Goal: Information Seeking & Learning: Learn about a topic

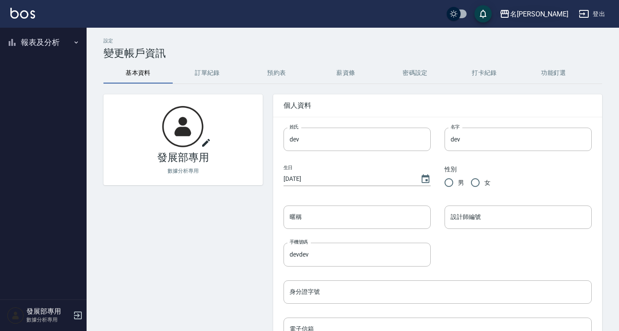
click at [542, 14] on div "名留霧峰" at bounding box center [539, 14] width 58 height 11
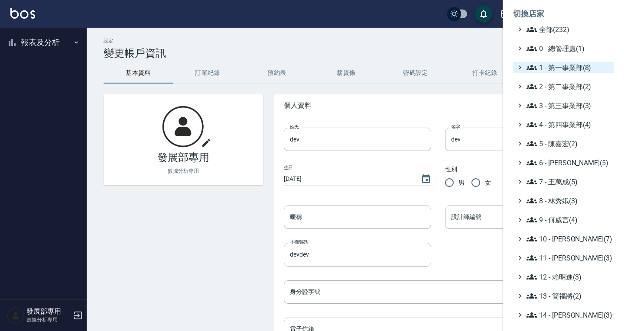
click at [565, 67] on span "1 - 第一事業部(8)" at bounding box center [568, 67] width 84 height 10
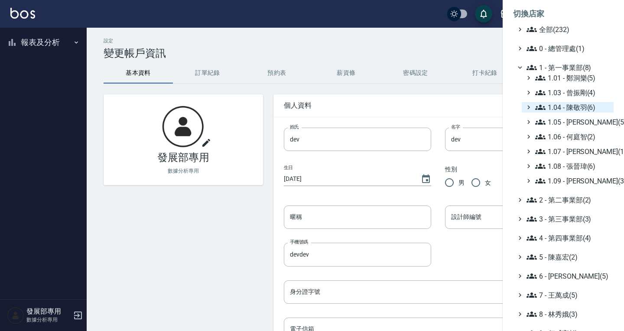
click at [570, 107] on span "1.04 - 陳敬羽(6)" at bounding box center [572, 107] width 75 height 10
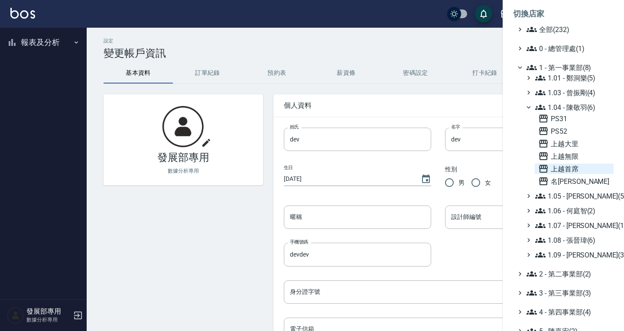
click at [571, 167] on span "上越首席" at bounding box center [574, 169] width 72 height 10
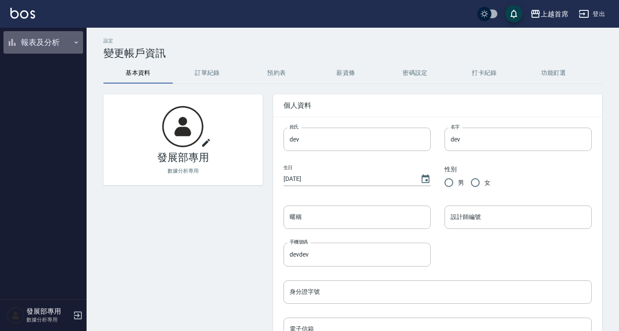
click at [48, 42] on button "報表及分析" at bounding box center [43, 42] width 80 height 23
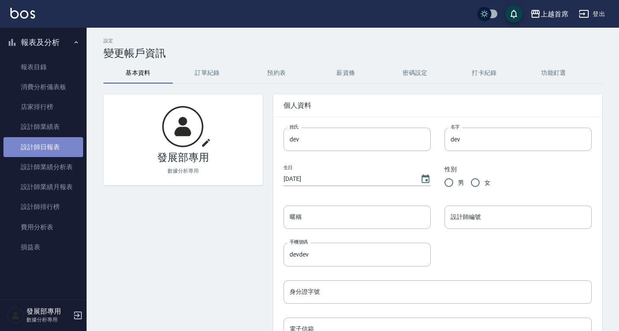
click at [53, 145] on link "設計師日報表" at bounding box center [43, 147] width 80 height 20
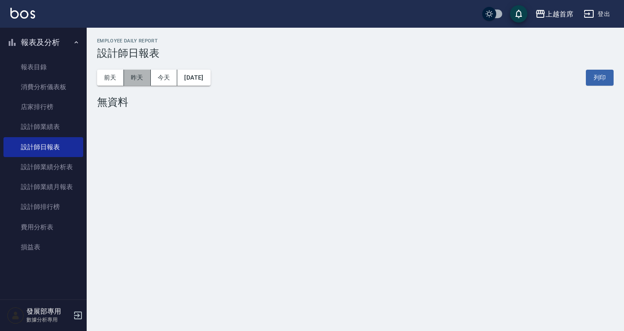
click at [134, 78] on button "昨天" at bounding box center [137, 78] width 27 height 16
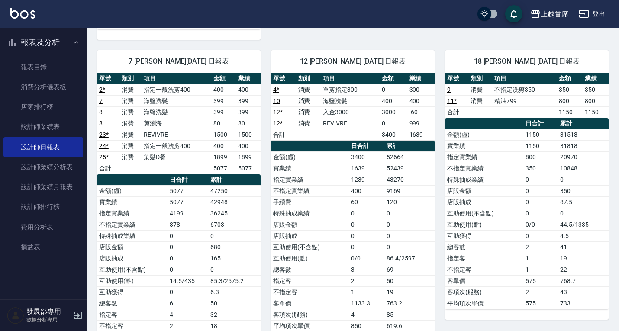
scroll to position [438, 0]
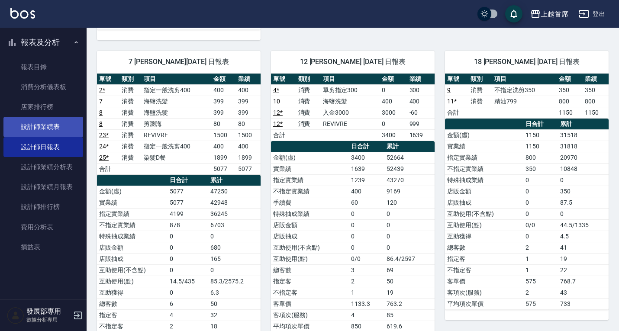
click at [33, 127] on link "設計師業績表" at bounding box center [43, 127] width 80 height 20
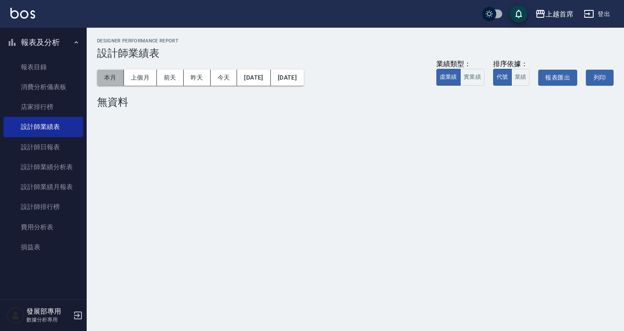
click at [109, 73] on button "本月" at bounding box center [110, 78] width 27 height 16
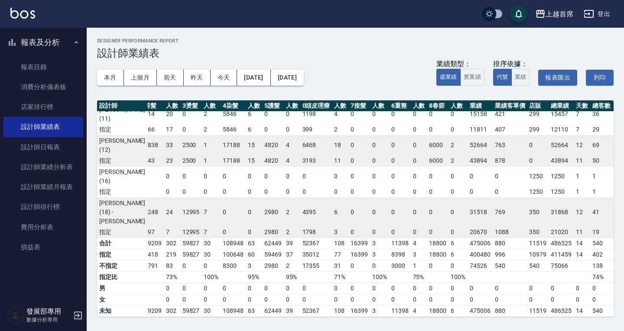
scroll to position [293, 47]
click at [566, 10] on div "上越首席" at bounding box center [559, 14] width 28 height 11
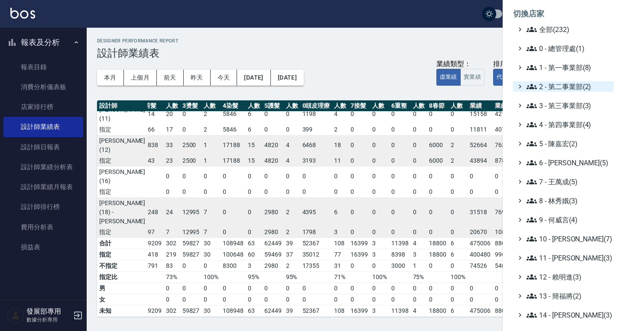
click at [556, 89] on span "2 - 第二事業部(2)" at bounding box center [568, 86] width 84 height 10
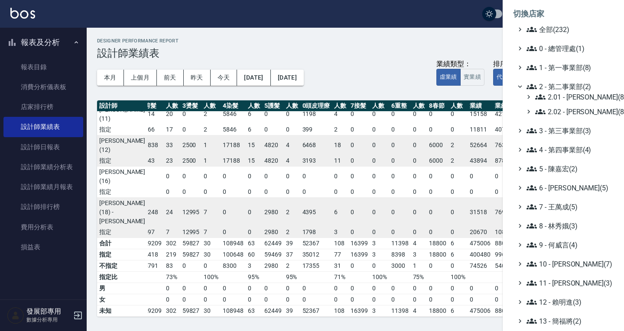
click at [556, 89] on span "2 - 第二事業部(2)" at bounding box center [568, 86] width 84 height 10
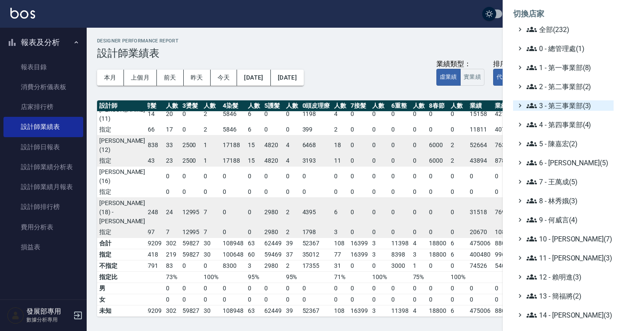
click at [556, 104] on span "3 - 第三事業部(3)" at bounding box center [568, 105] width 84 height 10
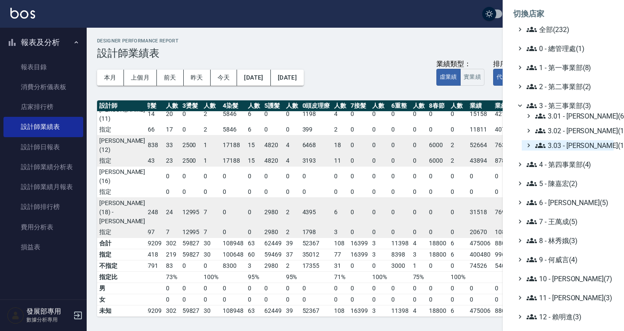
click at [552, 146] on span "3.03 - [PERSON_NAME](1)" at bounding box center [572, 145] width 75 height 10
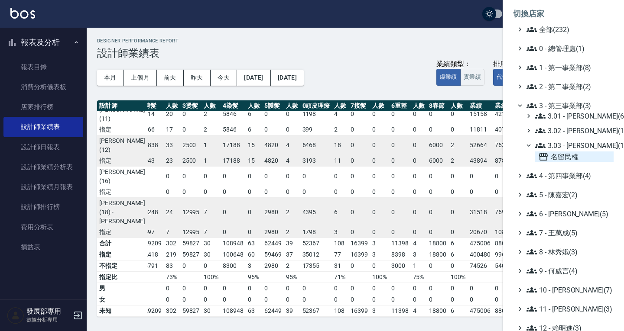
click at [555, 156] on span "名留民權" at bounding box center [574, 157] width 72 height 10
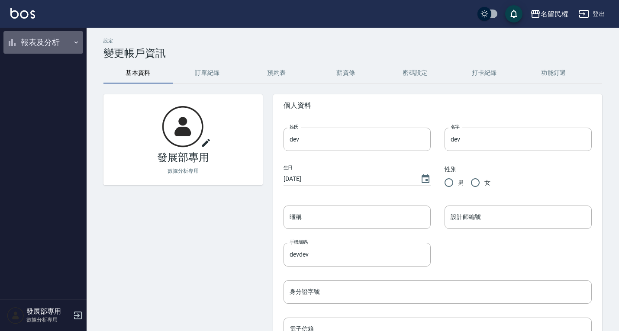
click at [46, 40] on button "報表及分析" at bounding box center [43, 42] width 80 height 23
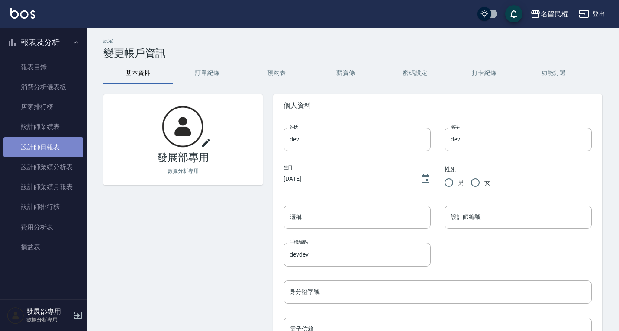
click at [48, 141] on link "設計師日報表" at bounding box center [43, 147] width 80 height 20
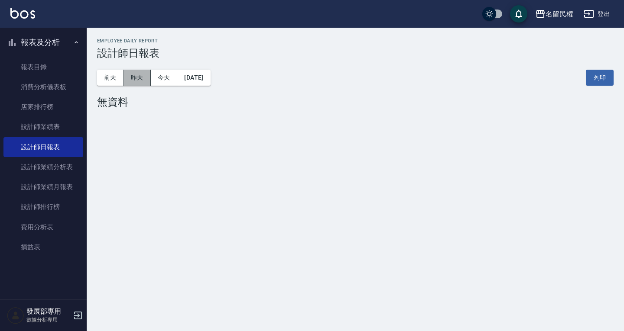
click at [133, 78] on button "昨天" at bounding box center [137, 78] width 27 height 16
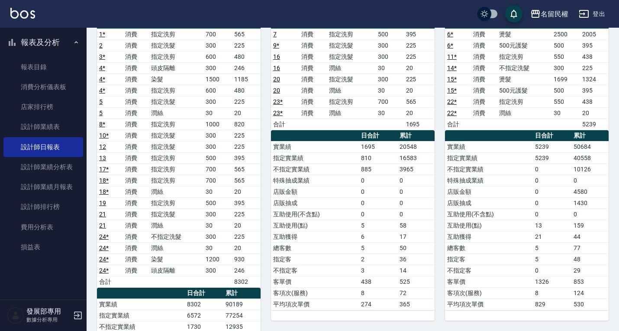
scroll to position [102, 0]
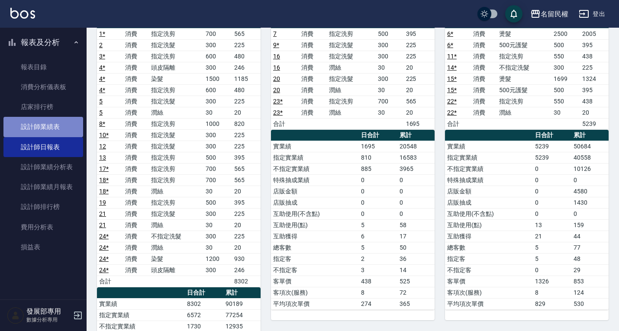
click at [45, 127] on link "設計師業績表" at bounding box center [43, 127] width 80 height 20
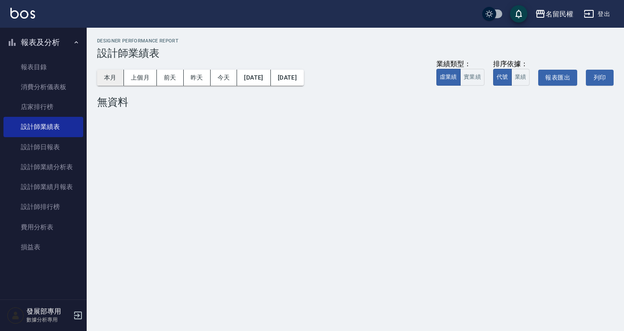
click at [111, 74] on button "本月" at bounding box center [110, 78] width 27 height 16
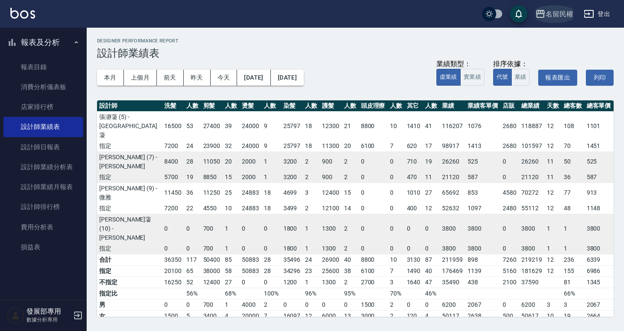
click at [549, 18] on div "名留民權" at bounding box center [559, 14] width 28 height 11
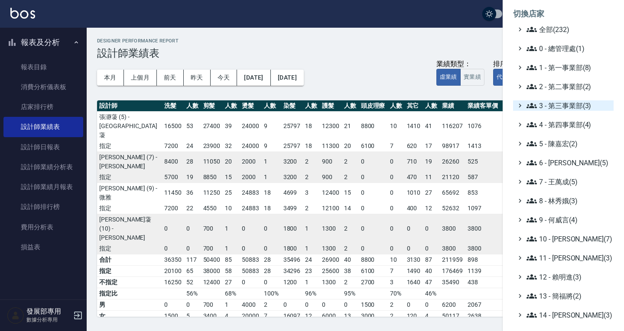
click at [555, 102] on span "3 - 第三事業部(3)" at bounding box center [568, 105] width 84 height 10
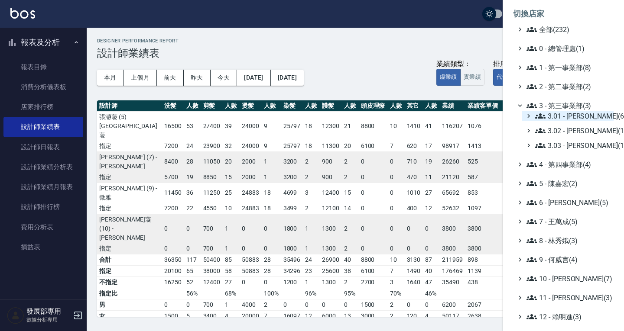
click at [555, 112] on span "3.01 - 蔡承翰(6)" at bounding box center [572, 116] width 75 height 10
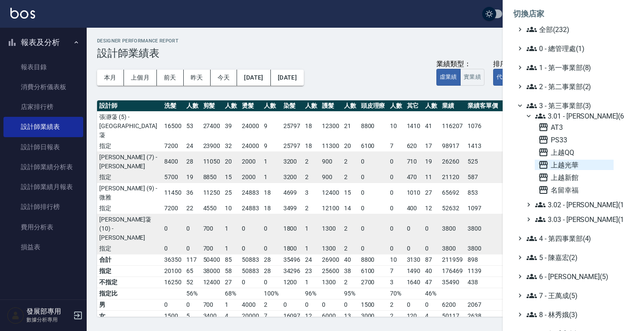
click at [567, 168] on span "上越光華" at bounding box center [574, 165] width 72 height 10
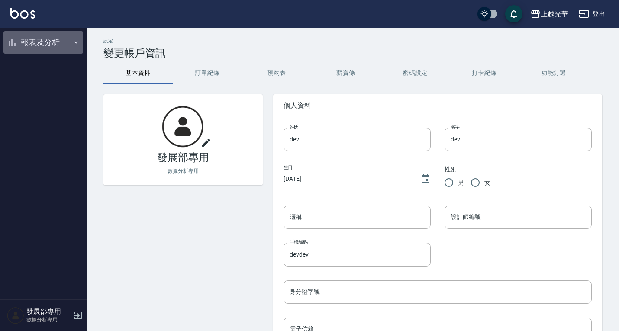
click at [35, 40] on button "報表及分析" at bounding box center [43, 42] width 80 height 23
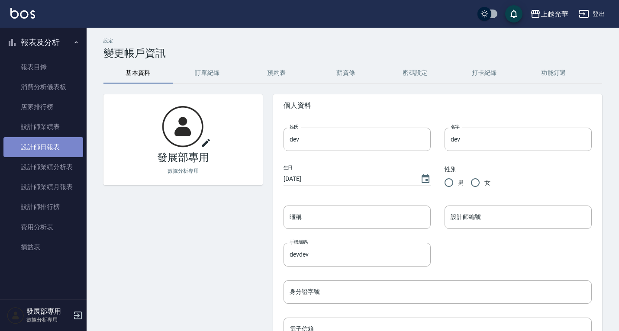
click at [41, 140] on link "設計師日報表" at bounding box center [43, 147] width 80 height 20
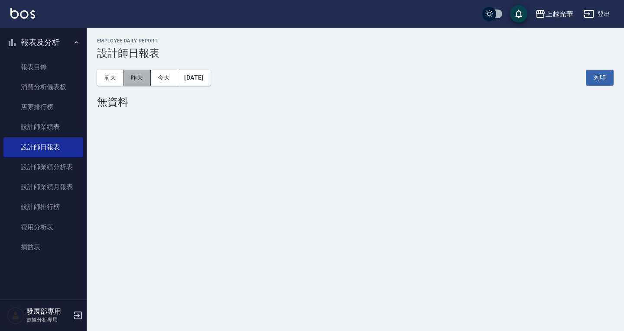
click at [137, 79] on button "昨天" at bounding box center [137, 78] width 27 height 16
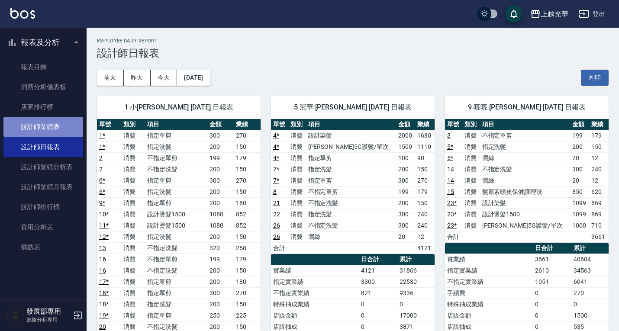
click at [60, 131] on link "設計師業績表" at bounding box center [43, 127] width 80 height 20
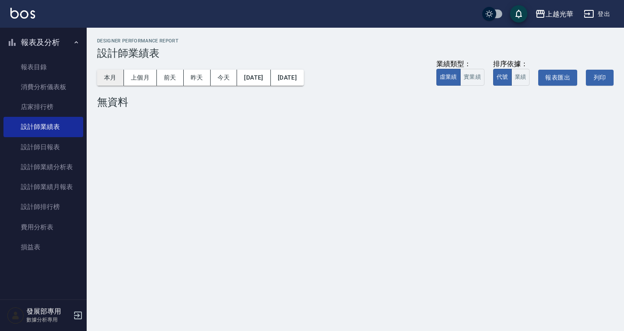
click at [112, 79] on button "本月" at bounding box center [110, 78] width 27 height 16
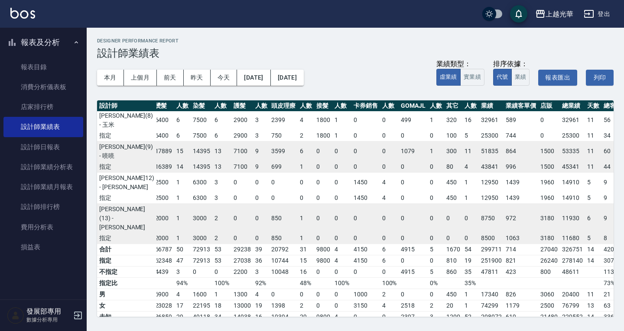
scroll to position [126, 82]
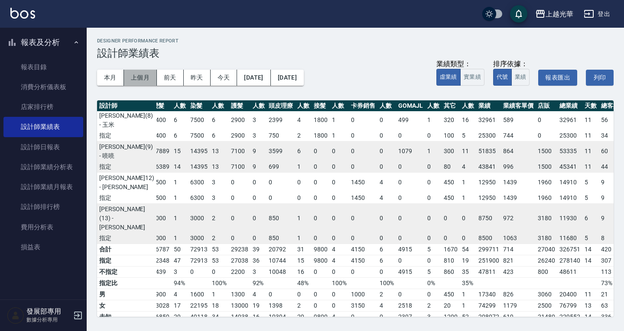
click at [145, 74] on button "上個月" at bounding box center [140, 78] width 33 height 16
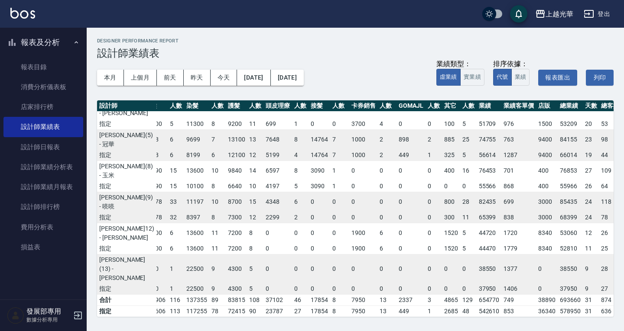
scroll to position [76, 93]
click at [560, 22] on button "上越光華" at bounding box center [553, 14] width 45 height 18
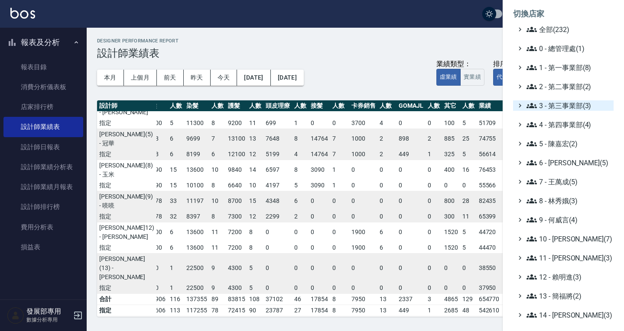
click at [557, 101] on span "3 - 第三事業部(3)" at bounding box center [568, 105] width 84 height 10
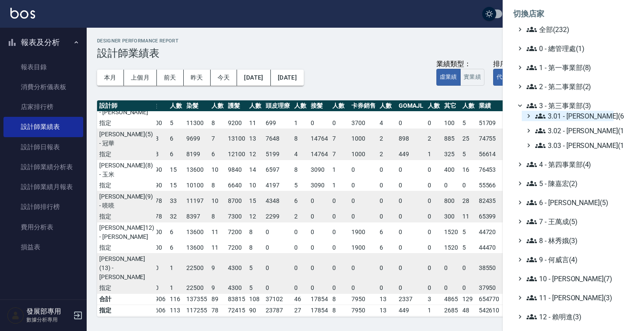
click at [556, 111] on span "3.01 - [PERSON_NAME](6)" at bounding box center [572, 116] width 75 height 10
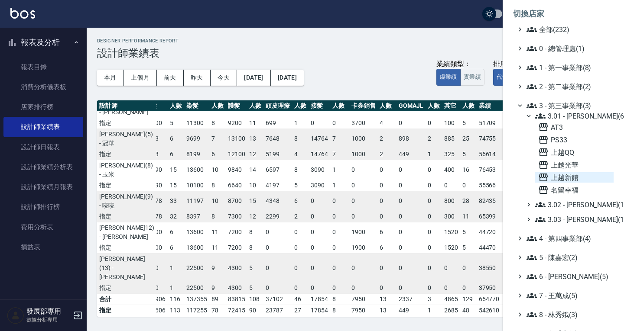
click at [564, 175] on span "上越新館" at bounding box center [574, 177] width 72 height 10
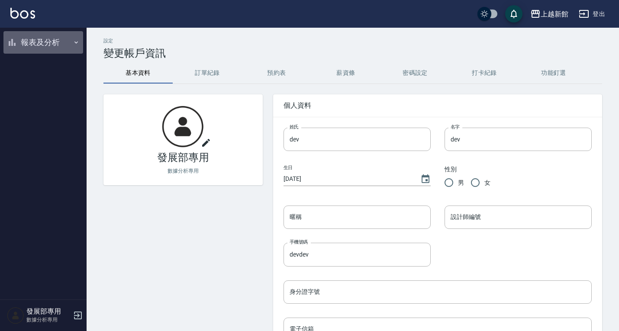
click at [46, 40] on button "報表及分析" at bounding box center [43, 42] width 80 height 23
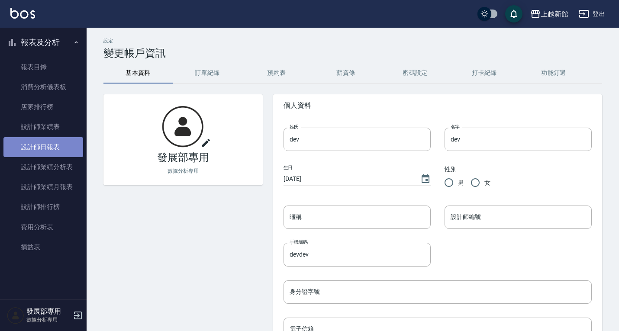
click at [49, 153] on link "設計師日報表" at bounding box center [43, 147] width 80 height 20
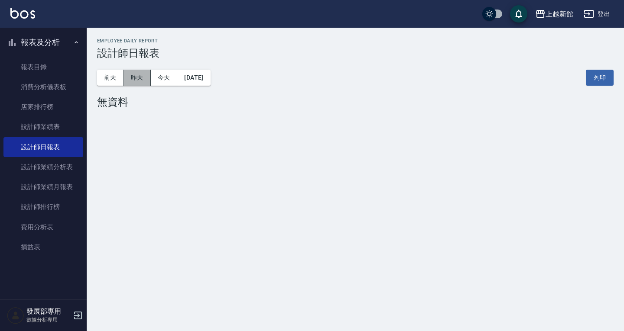
click at [135, 85] on button "昨天" at bounding box center [137, 78] width 27 height 16
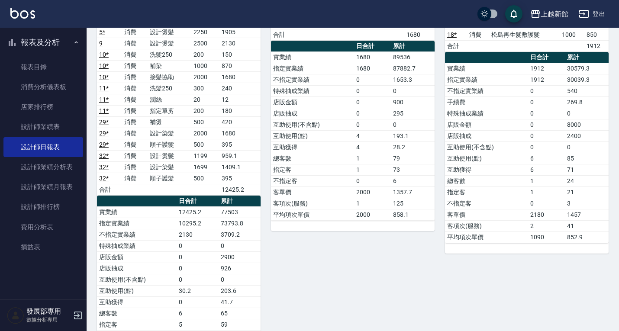
scroll to position [113, 0]
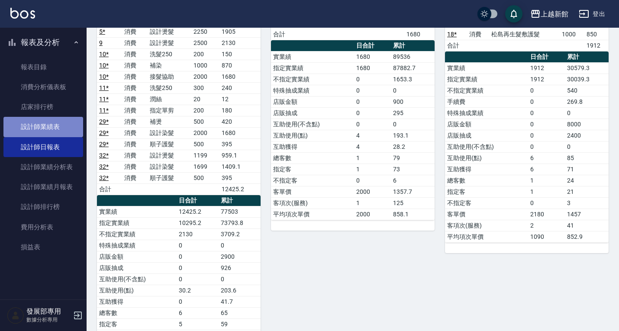
click at [52, 131] on link "設計師業績表" at bounding box center [43, 127] width 80 height 20
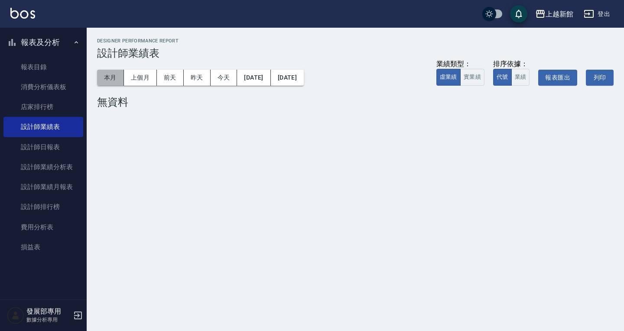
click at [104, 74] on button "本月" at bounding box center [110, 78] width 27 height 16
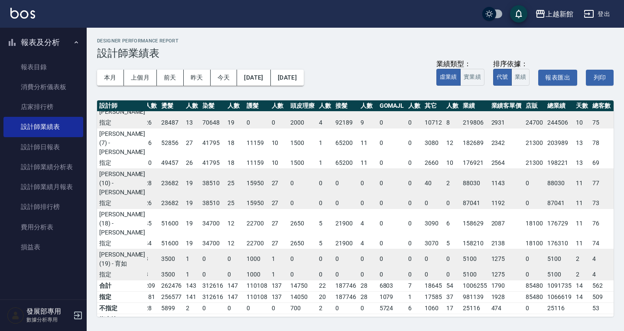
scroll to position [206, 65]
click at [560, 18] on div "上越新館" at bounding box center [559, 14] width 28 height 11
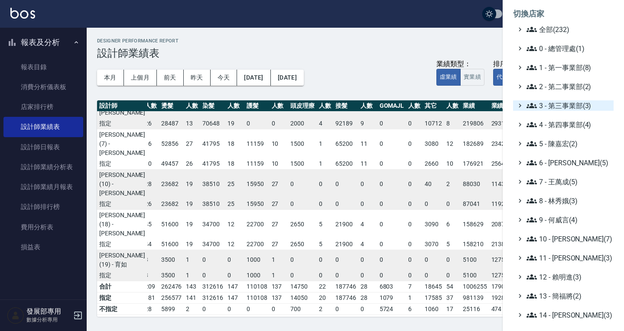
click at [562, 110] on span "3 - 第三事業部(3)" at bounding box center [568, 105] width 84 height 10
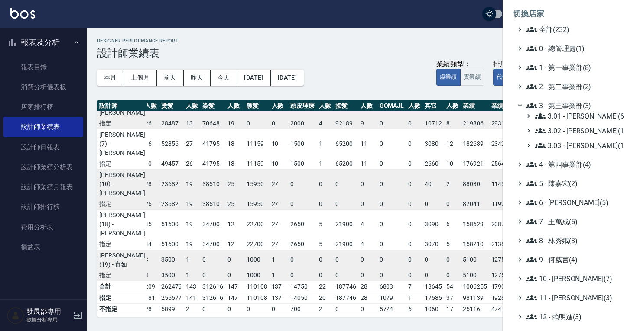
click at [562, 110] on span "3 - 第三事業部(3)" at bounding box center [568, 105] width 84 height 10
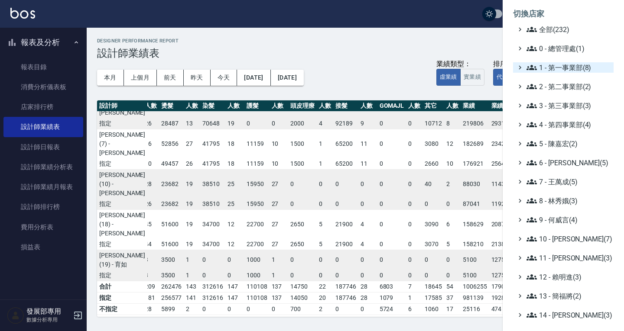
click at [563, 68] on span "1 - 第一事業部(8)" at bounding box center [568, 67] width 84 height 10
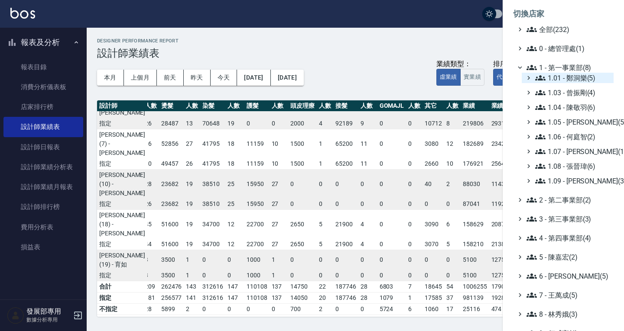
click at [566, 82] on span "1.01 - 鄭洞樂(5)" at bounding box center [572, 78] width 75 height 10
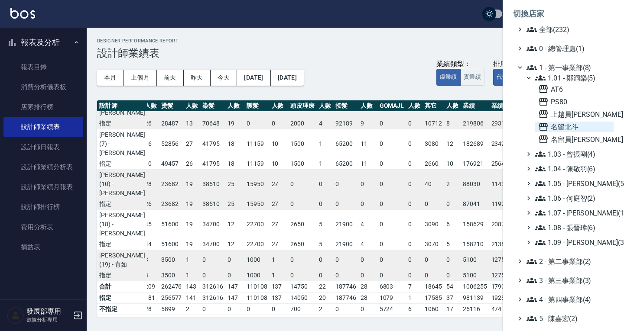
click at [570, 128] on span "名留北斗" at bounding box center [574, 127] width 72 height 10
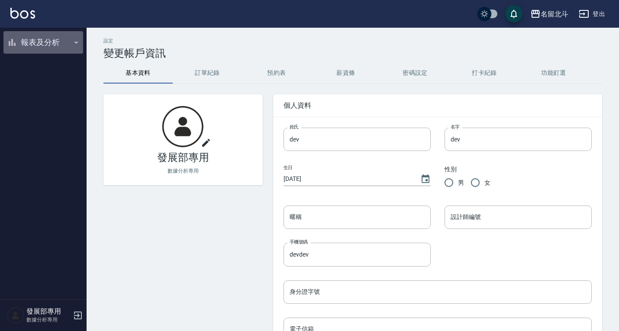
click at [57, 42] on button "報表及分析" at bounding box center [43, 42] width 80 height 23
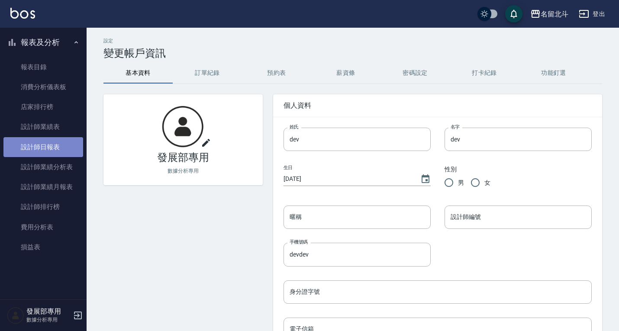
click at [62, 153] on link "設計師日報表" at bounding box center [43, 147] width 80 height 20
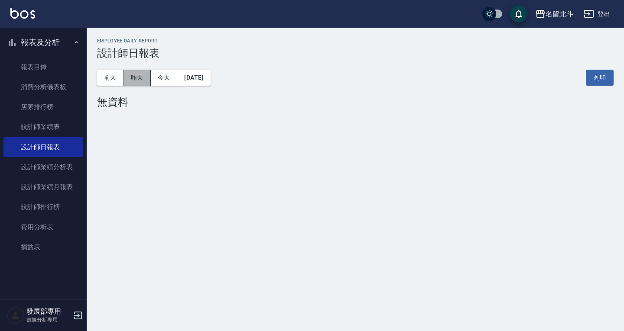
click at [143, 75] on button "昨天" at bounding box center [137, 78] width 27 height 16
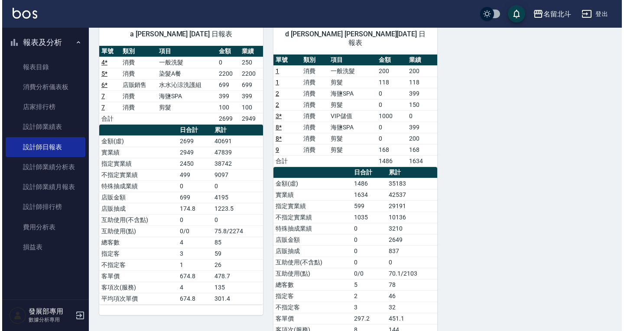
scroll to position [74, 0]
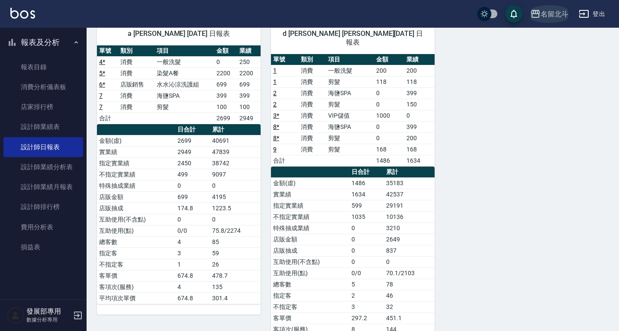
click at [547, 13] on div "名留北斗" at bounding box center [555, 14] width 28 height 11
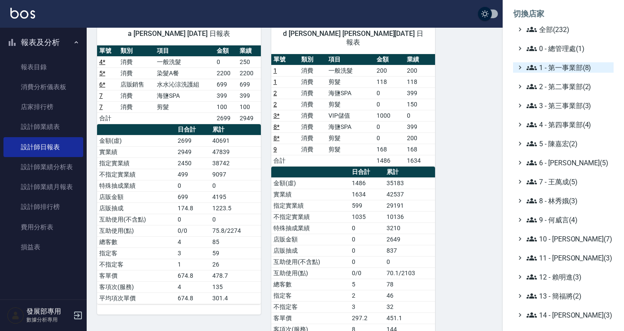
click at [564, 71] on span "1 - 第一事業部(8)" at bounding box center [568, 67] width 84 height 10
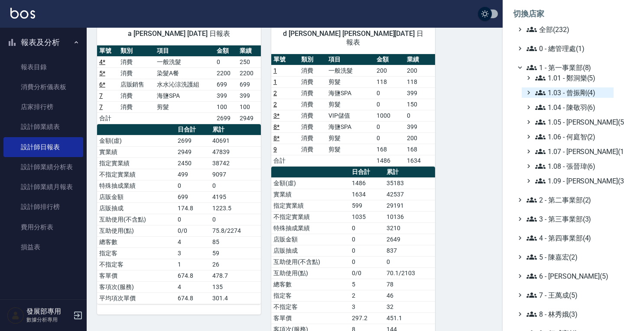
click at [565, 94] on span "1.03 - 曾振剛(4)" at bounding box center [572, 92] width 75 height 10
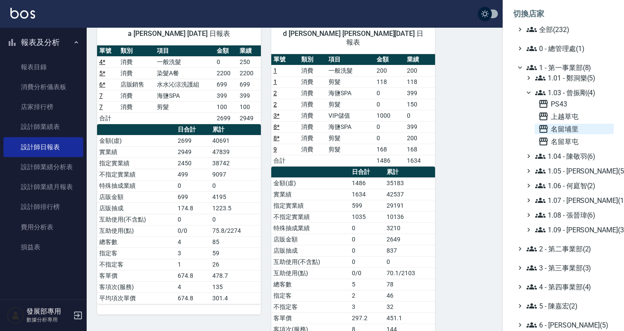
click at [563, 126] on span "名留埔里" at bounding box center [574, 129] width 72 height 10
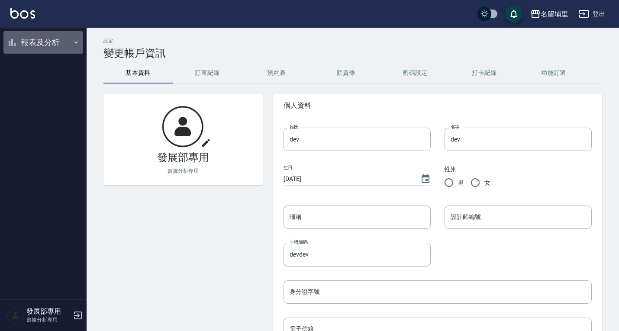
click at [46, 47] on button "報表及分析" at bounding box center [43, 42] width 80 height 23
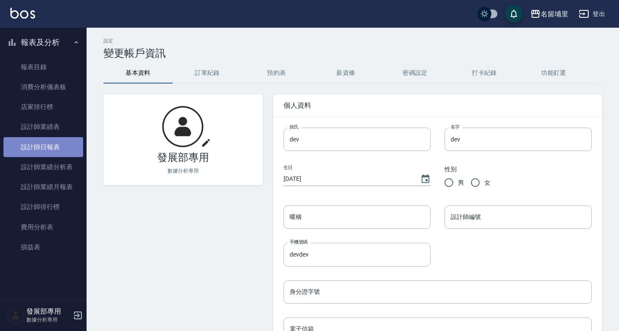
click at [51, 138] on link "設計師日報表" at bounding box center [43, 147] width 80 height 20
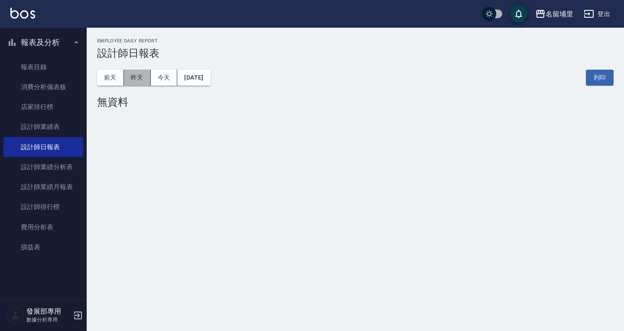
click at [141, 81] on button "昨天" at bounding box center [137, 78] width 27 height 16
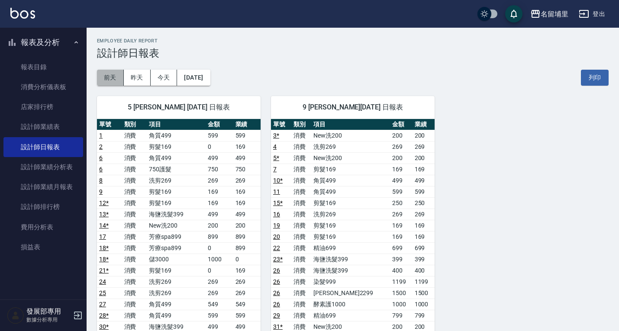
click at [108, 74] on button "前天" at bounding box center [110, 78] width 27 height 16
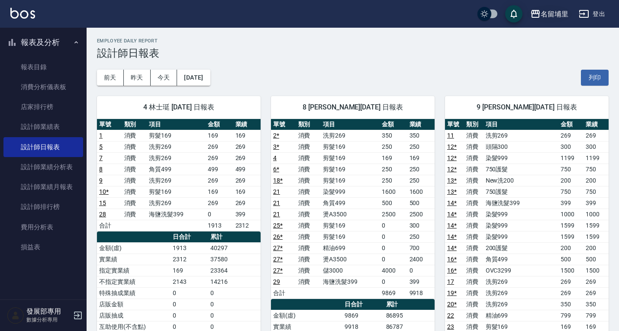
click at [540, 12] on icon "button" at bounding box center [536, 14] width 10 height 10
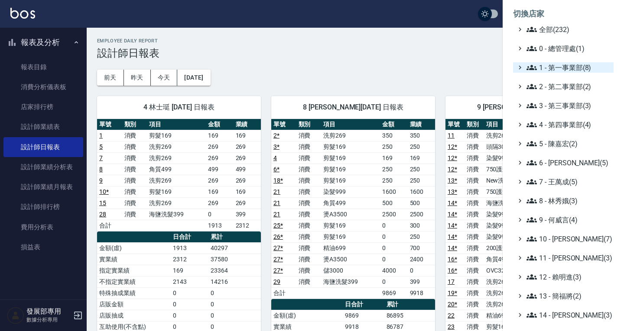
click at [547, 66] on span "1 - 第一事業部(8)" at bounding box center [568, 67] width 84 height 10
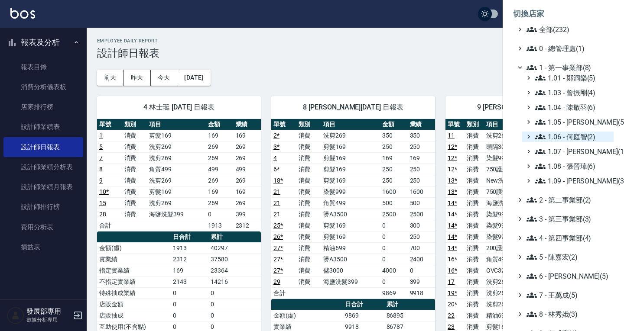
click at [567, 136] on span "1.06 - 何庭智(2)" at bounding box center [572, 137] width 75 height 10
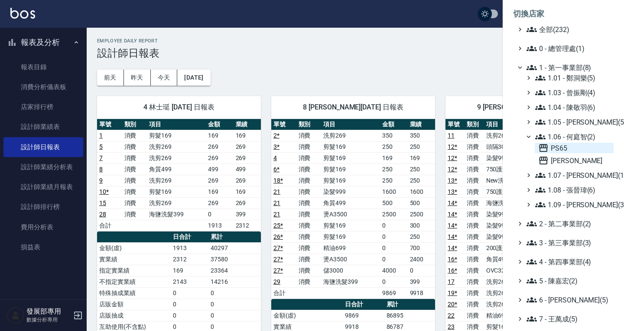
click at [565, 148] on span "PS65" at bounding box center [574, 148] width 72 height 10
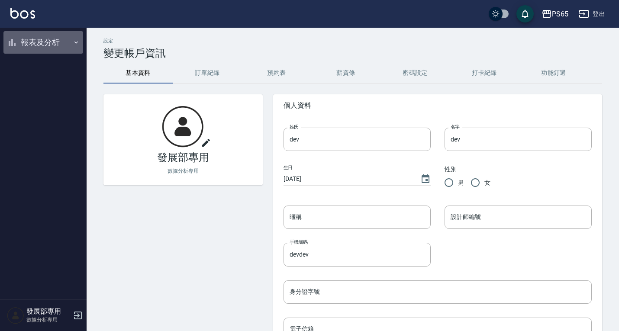
click at [54, 40] on button "報表及分析" at bounding box center [43, 42] width 80 height 23
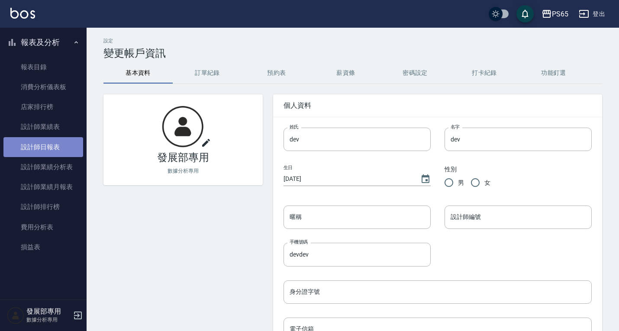
click at [44, 146] on link "設計師日報表" at bounding box center [43, 147] width 80 height 20
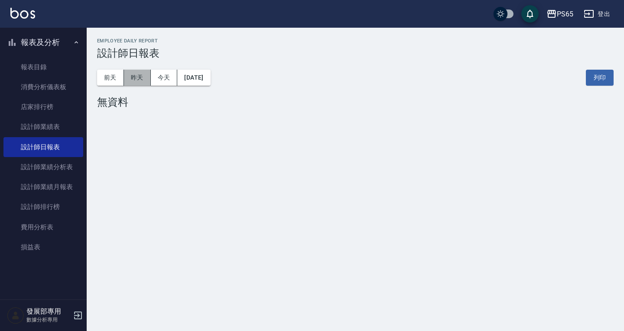
click at [142, 80] on button "昨天" at bounding box center [137, 78] width 27 height 16
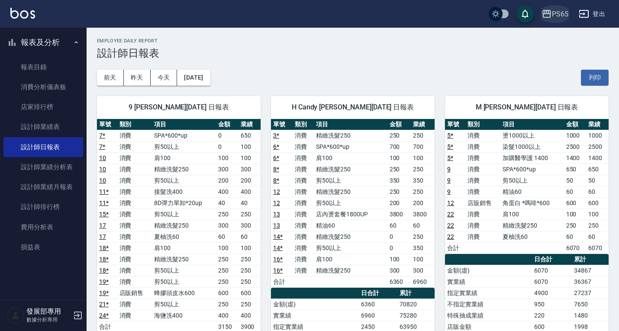
click at [548, 13] on icon "button" at bounding box center [547, 14] width 10 height 10
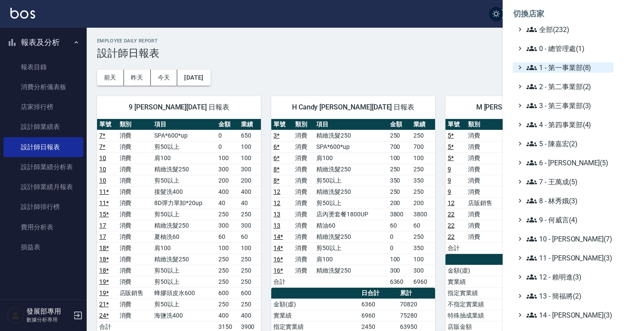
click at [555, 69] on span "1 - 第一事業部(8)" at bounding box center [568, 67] width 84 height 10
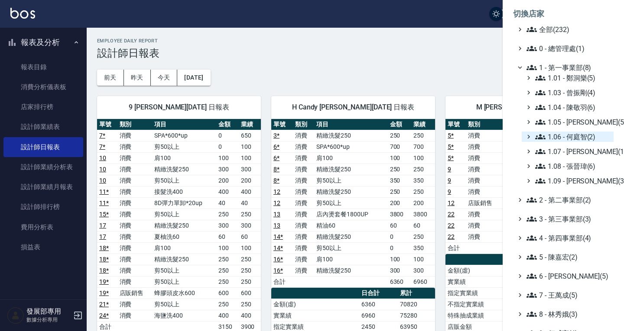
click at [574, 139] on span "1.06 - 何庭智(2)" at bounding box center [572, 137] width 75 height 10
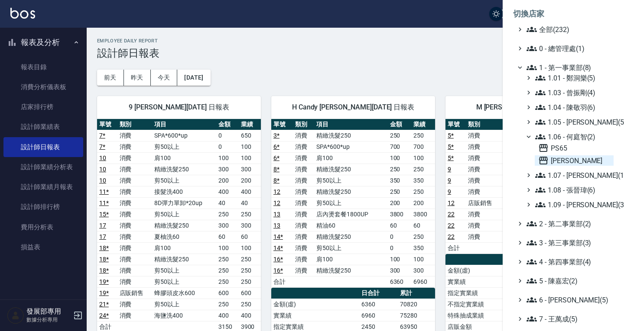
click at [571, 161] on span "[PERSON_NAME]" at bounding box center [574, 160] width 72 height 10
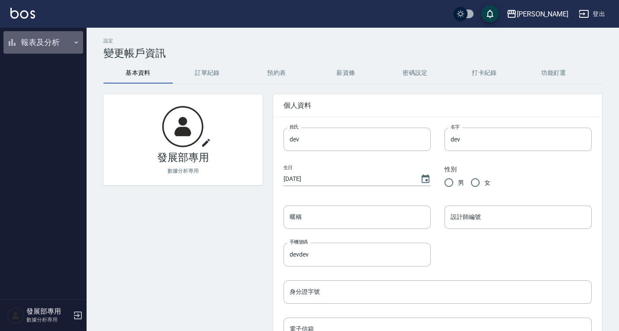
click at [39, 46] on button "報表及分析" at bounding box center [43, 42] width 80 height 23
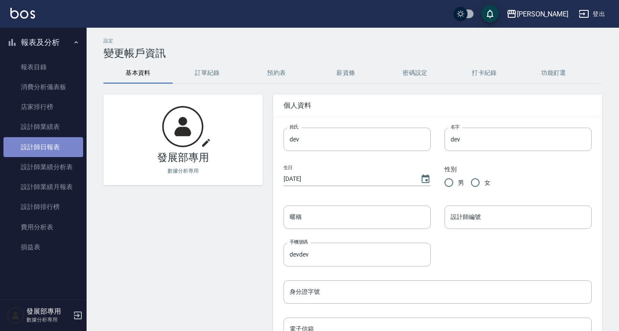
click at [49, 142] on link "設計師日報表" at bounding box center [43, 147] width 80 height 20
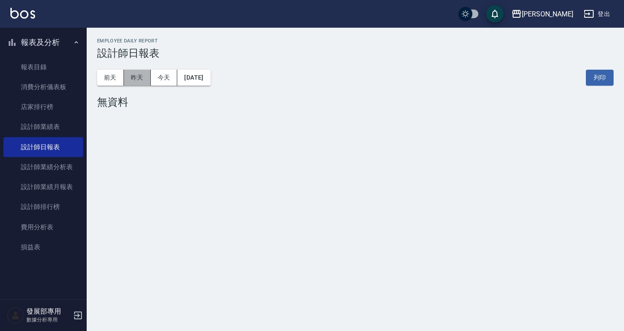
click at [138, 75] on button "昨天" at bounding box center [137, 78] width 27 height 16
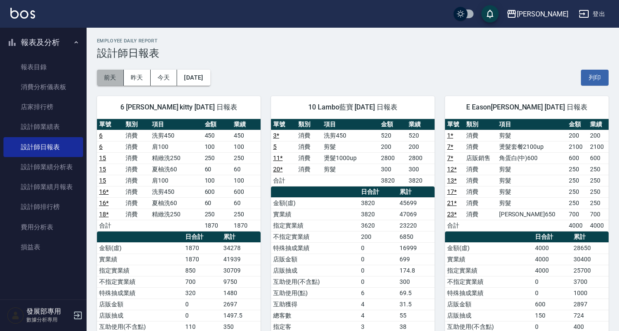
click at [113, 73] on button "前天" at bounding box center [110, 78] width 27 height 16
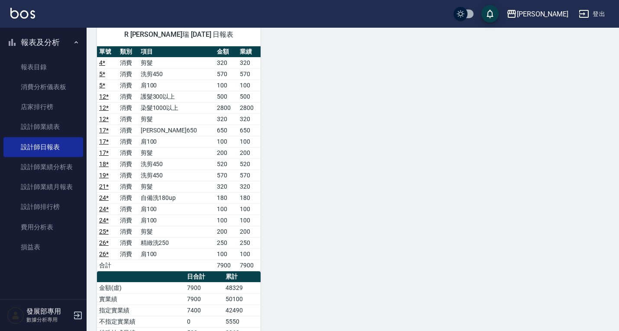
scroll to position [466, 0]
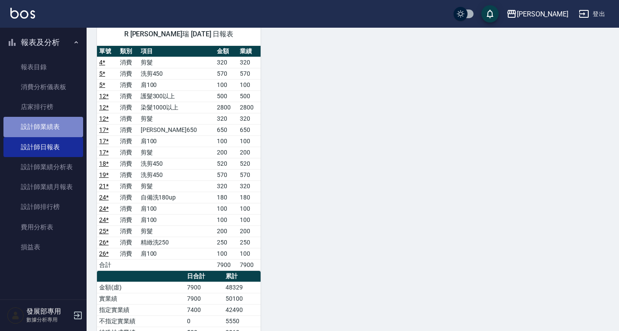
click at [65, 126] on link "設計師業績表" at bounding box center [43, 127] width 80 height 20
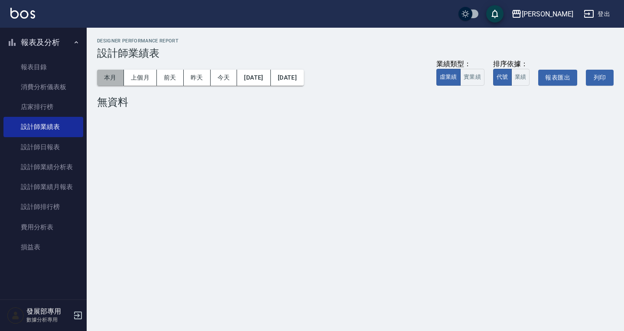
click at [110, 71] on button "本月" at bounding box center [110, 78] width 27 height 16
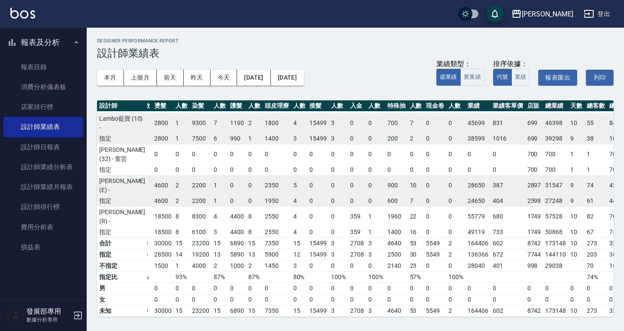
scroll to position [61, 71]
click at [563, 16] on div "[PERSON_NAME]" at bounding box center [547, 14] width 52 height 11
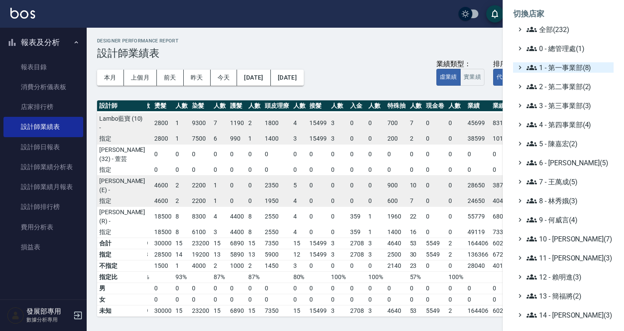
click at [560, 64] on span "1 - 第一事業部(8)" at bounding box center [568, 67] width 84 height 10
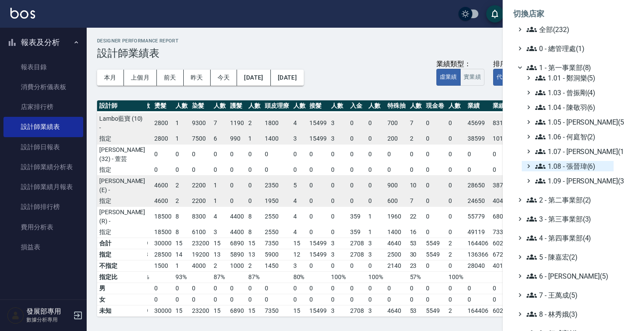
click at [569, 165] on span "1.08 - 張晉瑋(6)" at bounding box center [572, 166] width 75 height 10
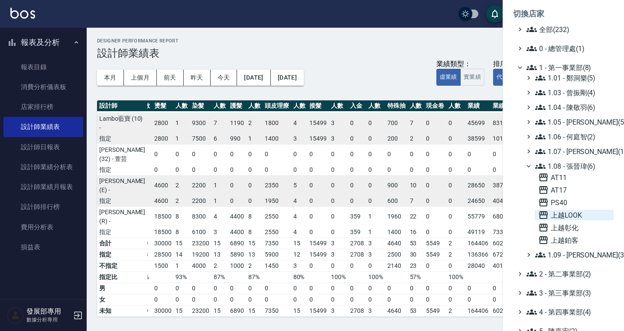
click at [565, 217] on span "上越LOOK" at bounding box center [574, 215] width 72 height 10
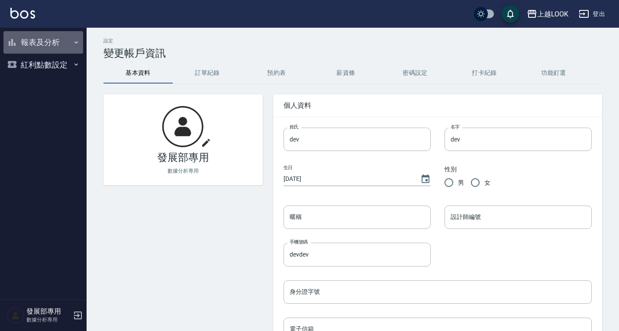
click at [59, 45] on button "報表及分析" at bounding box center [43, 42] width 80 height 23
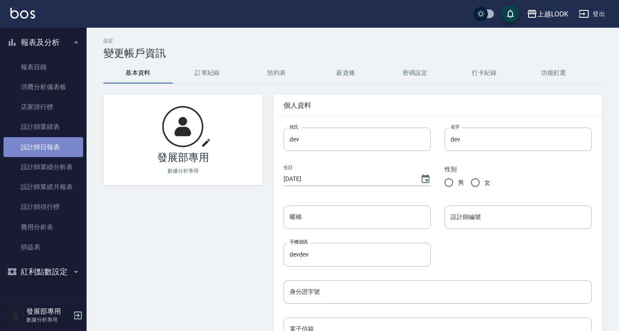
click at [52, 150] on link "設計師日報表" at bounding box center [43, 147] width 80 height 20
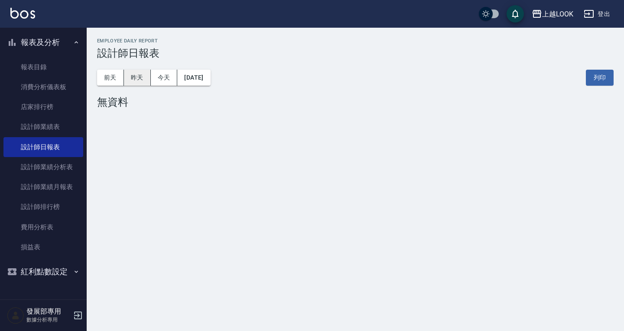
click at [140, 78] on button "昨天" at bounding box center [137, 78] width 27 height 16
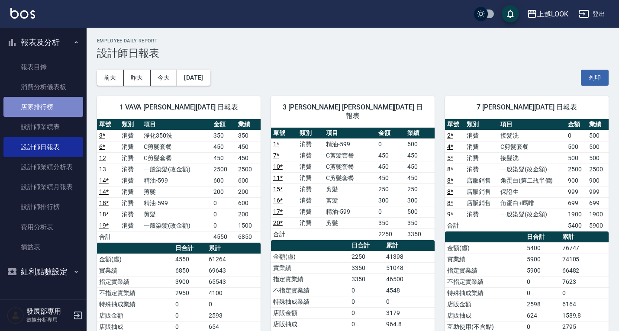
click at [47, 116] on link "店家排行榜" at bounding box center [43, 107] width 80 height 20
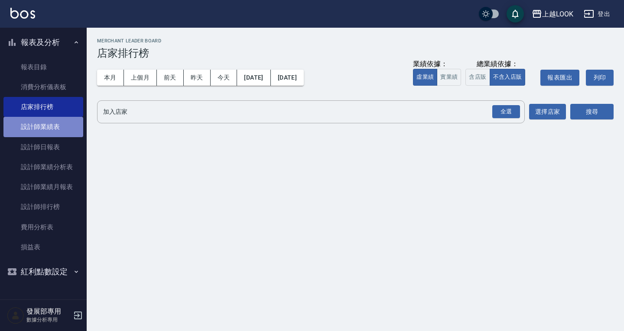
click at [47, 130] on link "設計師業績表" at bounding box center [43, 127] width 80 height 20
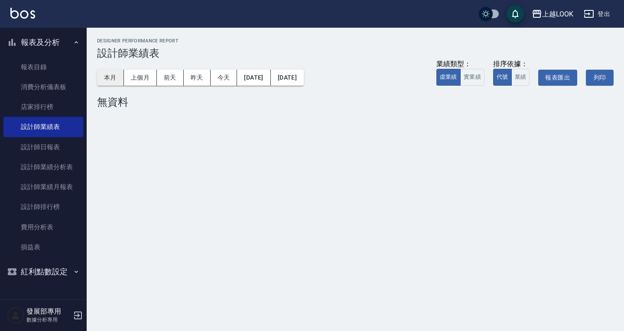
click at [105, 76] on button "本月" at bounding box center [110, 78] width 27 height 16
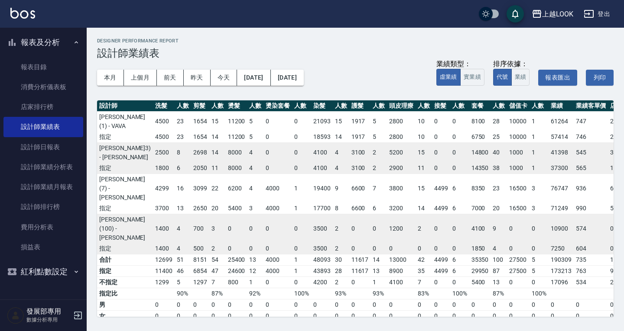
scroll to position [0, 76]
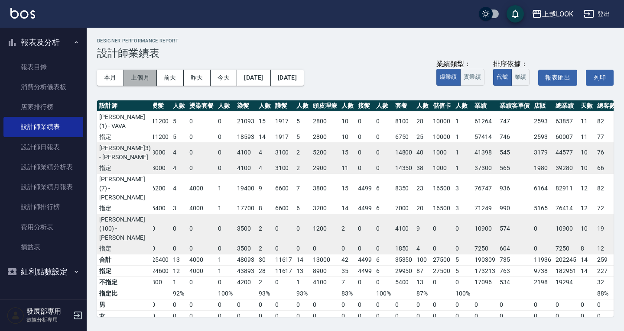
click at [141, 73] on button "上個月" at bounding box center [140, 78] width 33 height 16
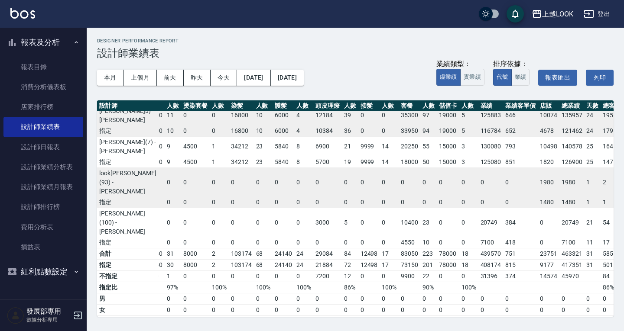
scroll to position [0, 91]
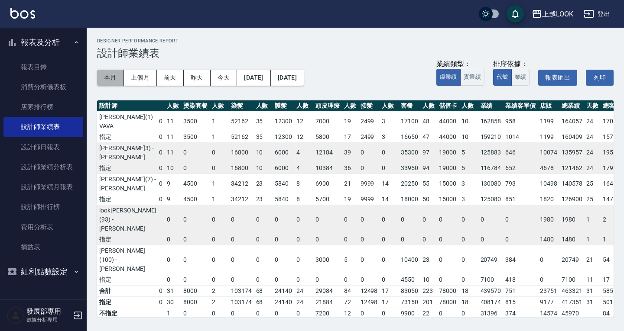
click at [113, 74] on button "本月" at bounding box center [110, 78] width 27 height 16
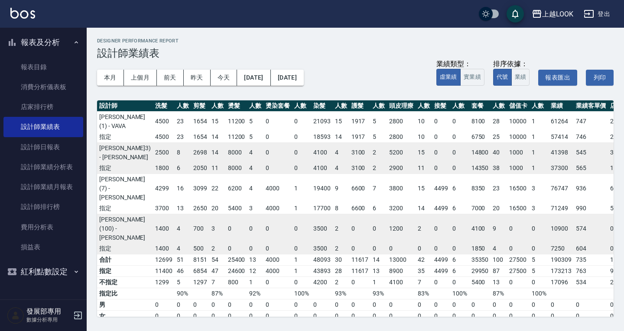
scroll to position [0, 76]
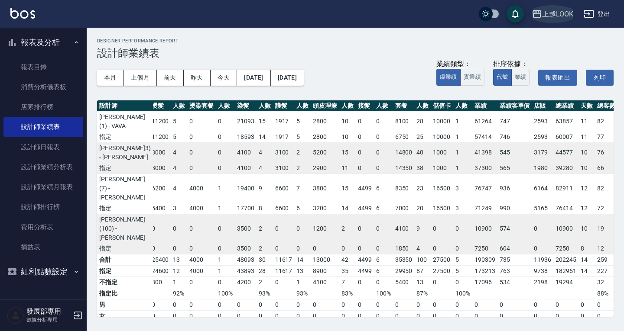
click at [553, 17] on div "上越LOOK" at bounding box center [557, 14] width 31 height 11
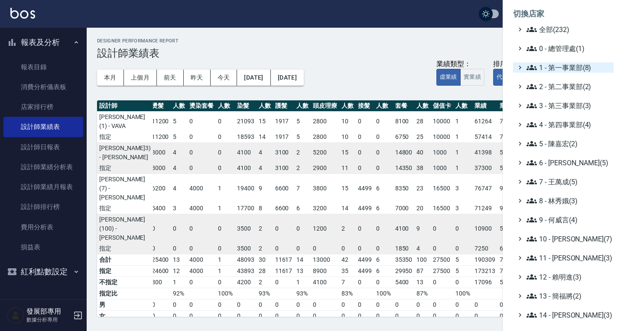
click at [559, 69] on span "1 - 第一事業部(8)" at bounding box center [568, 67] width 84 height 10
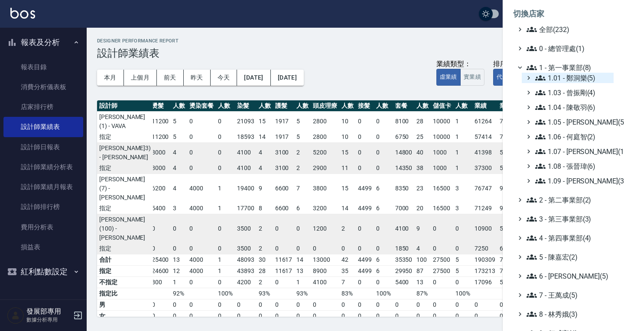
click at [559, 80] on span "1.01 - 鄭洞樂(5)" at bounding box center [572, 78] width 75 height 10
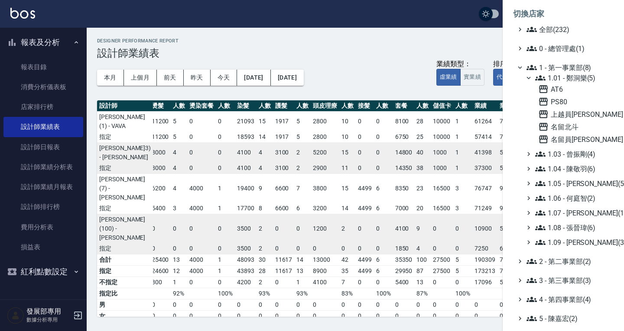
click at [559, 80] on span "1.01 - 鄭洞樂(5)" at bounding box center [572, 78] width 75 height 10
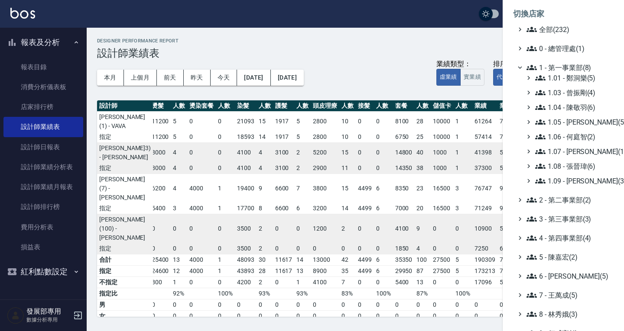
click at [559, 80] on span "1.01 - 鄭洞樂(5)" at bounding box center [572, 78] width 75 height 10
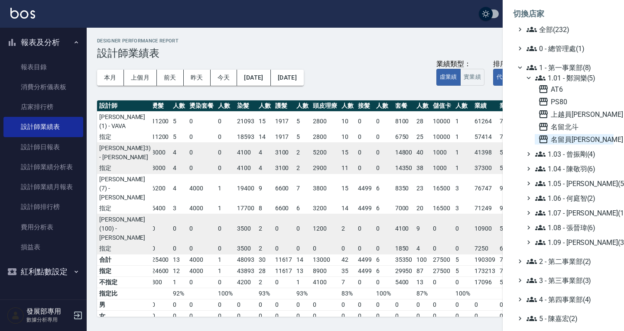
click at [559, 138] on span "名留員林中正" at bounding box center [574, 139] width 72 height 10
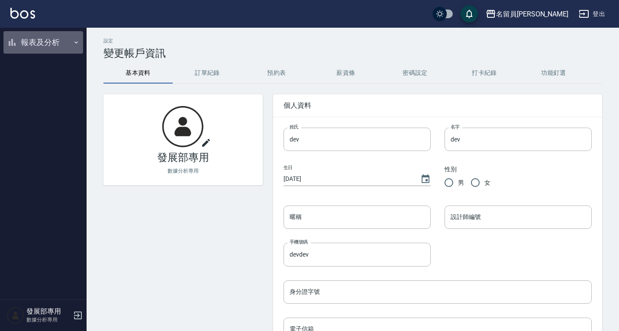
click at [41, 44] on button "報表及分析" at bounding box center [43, 42] width 80 height 23
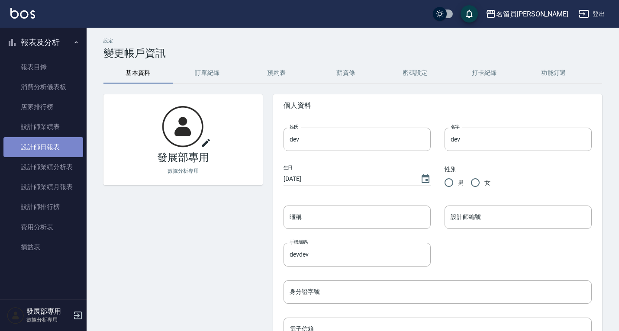
click at [39, 145] on link "設計師日報表" at bounding box center [43, 147] width 80 height 20
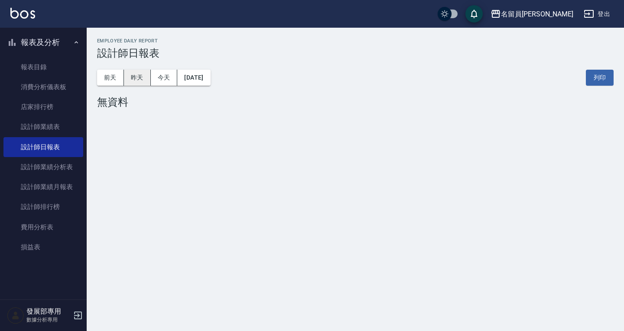
click at [130, 77] on button "昨天" at bounding box center [137, 78] width 27 height 16
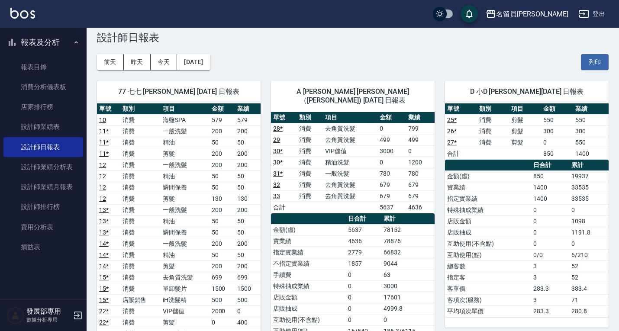
scroll to position [5, 0]
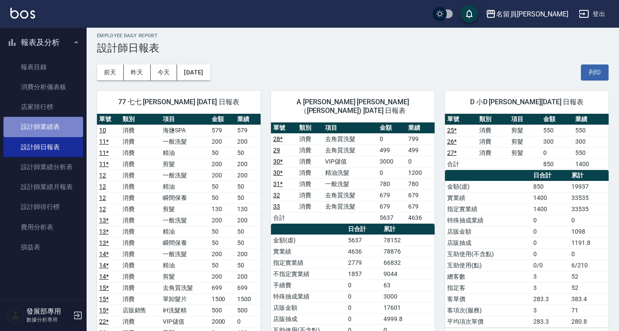
click at [45, 125] on link "設計師業績表" at bounding box center [43, 127] width 80 height 20
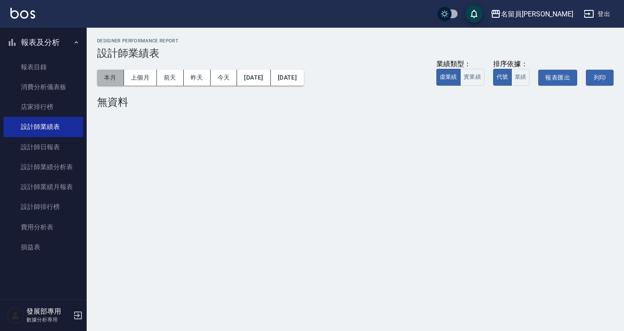
click at [111, 84] on button "本月" at bounding box center [110, 78] width 27 height 16
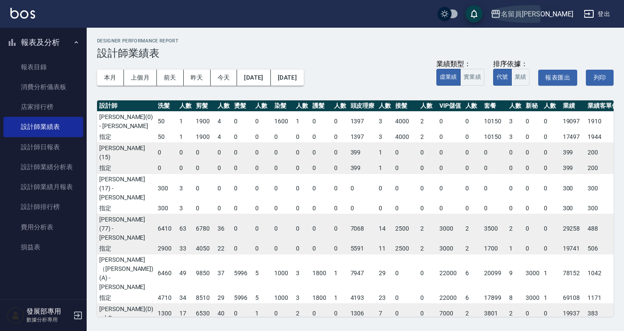
click at [541, 10] on div "名留員[PERSON_NAME]" at bounding box center [537, 14] width 72 height 11
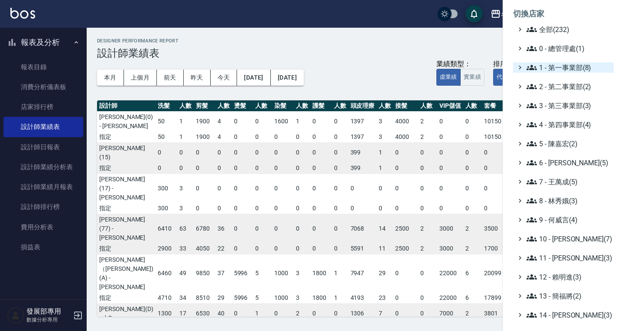
click at [555, 65] on span "1 - 第一事業部(8)" at bounding box center [568, 67] width 84 height 10
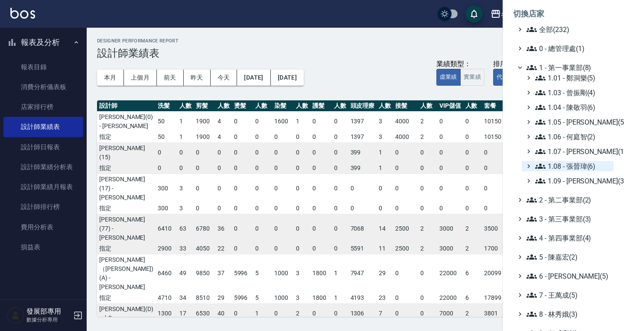
click at [565, 164] on span "1.08 - 張晉瑋(6)" at bounding box center [572, 166] width 75 height 10
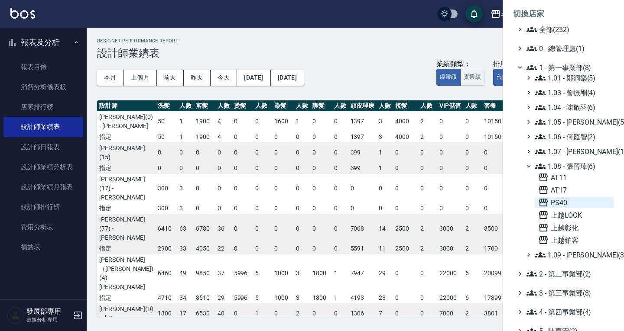
click at [559, 206] on span "PS40" at bounding box center [574, 202] width 72 height 10
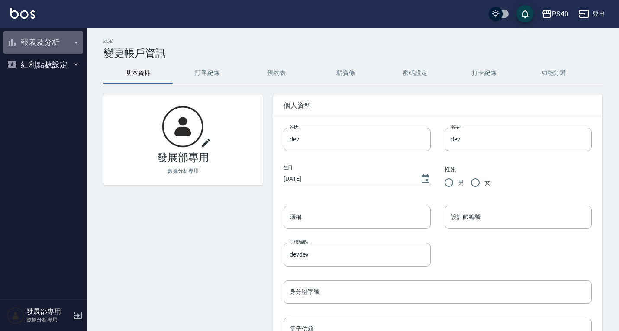
click at [42, 40] on button "報表及分析" at bounding box center [43, 42] width 80 height 23
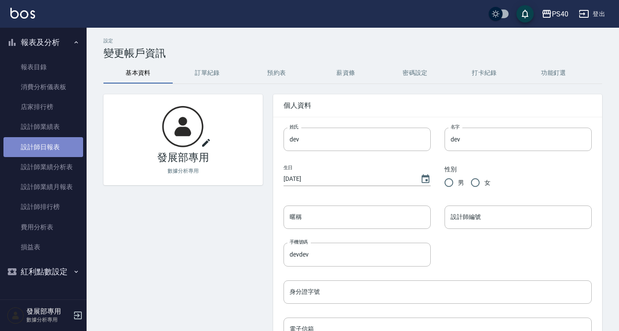
click at [46, 141] on link "設計師日報表" at bounding box center [43, 147] width 80 height 20
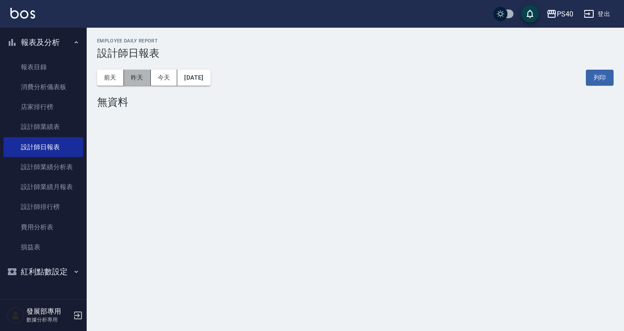
click at [138, 79] on button "昨天" at bounding box center [137, 78] width 27 height 16
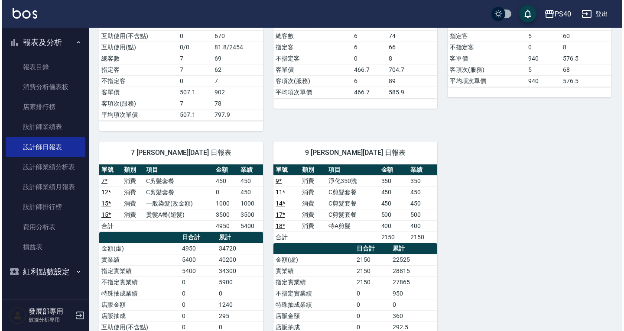
scroll to position [291, 0]
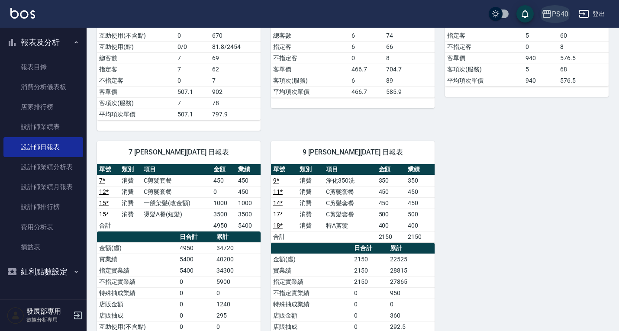
click at [553, 16] on div "PS40" at bounding box center [560, 14] width 16 height 11
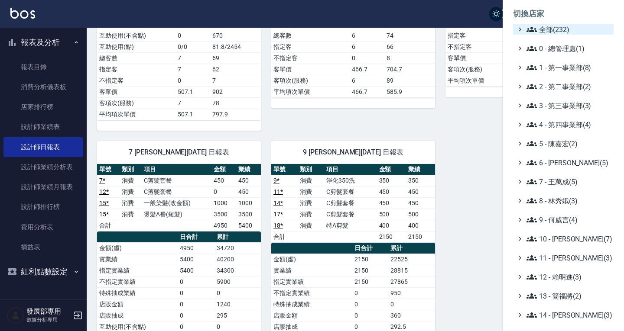
click at [556, 27] on span "全部(232)" at bounding box center [568, 29] width 84 height 10
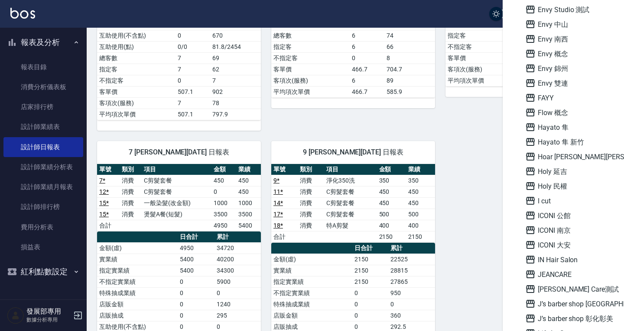
scroll to position [693, 0]
click at [568, 242] on span "ICONI 大安" at bounding box center [567, 244] width 85 height 10
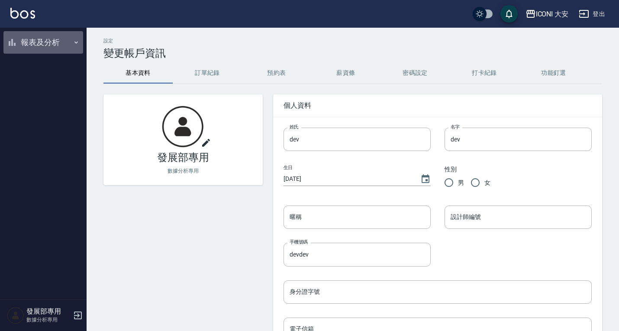
click at [45, 43] on button "報表及分析" at bounding box center [43, 42] width 80 height 23
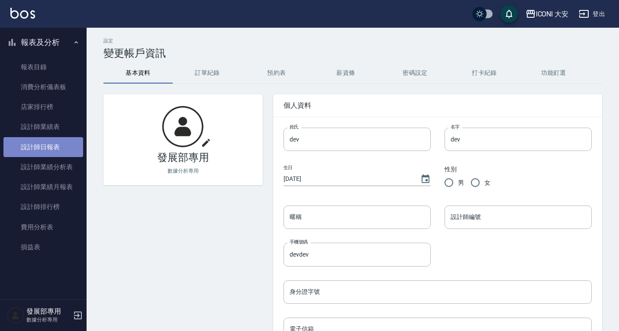
click at [45, 142] on link "設計師日報表" at bounding box center [43, 147] width 80 height 20
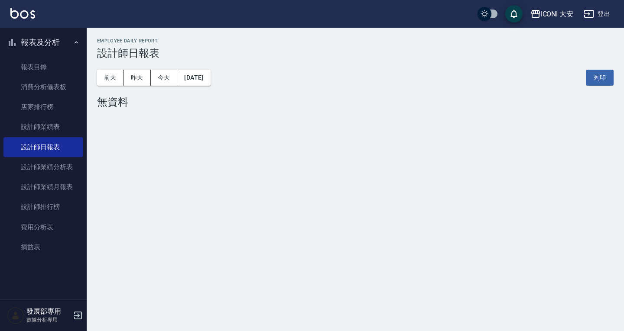
click at [136, 68] on div "[DATE] [DATE] [DATE] [DATE] 列印" at bounding box center [355, 77] width 516 height 37
click at [139, 76] on button "昨天" at bounding box center [137, 78] width 27 height 16
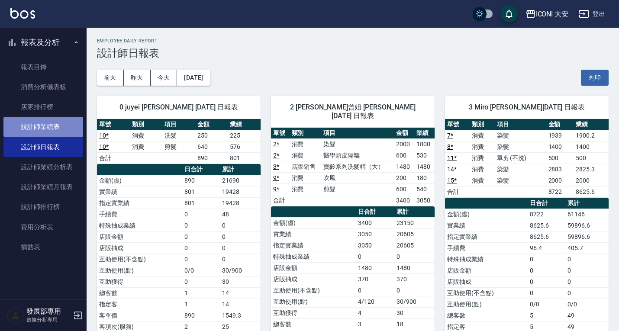
click at [65, 129] on link "設計師業績表" at bounding box center [43, 127] width 80 height 20
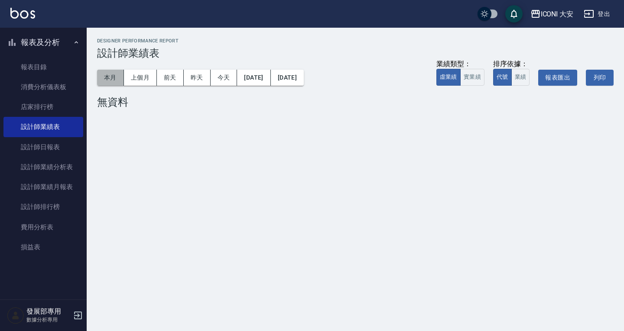
click at [112, 78] on button "本月" at bounding box center [110, 78] width 27 height 16
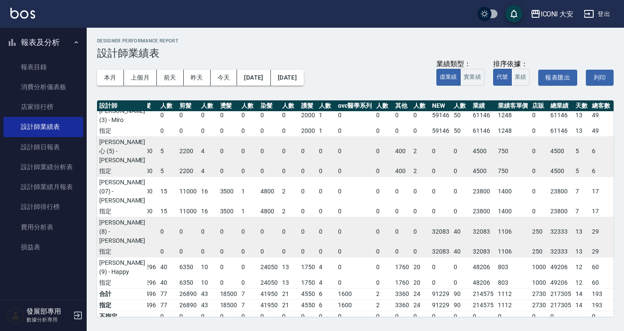
scroll to position [87, 11]
click at [542, 15] on div "ICONI 大安" at bounding box center [556, 14] width 33 height 11
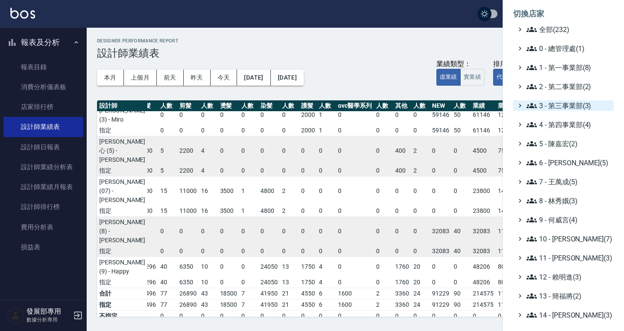
click at [557, 103] on span "3 - 第三事業部(3)" at bounding box center [568, 105] width 84 height 10
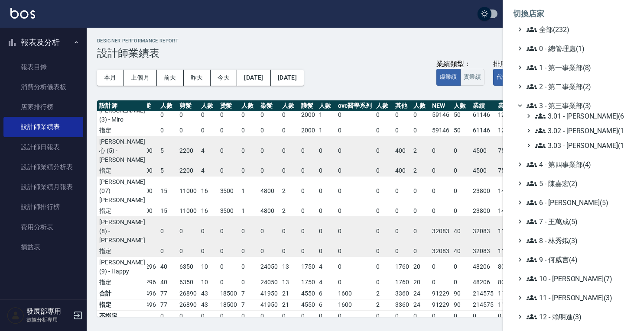
click at [557, 103] on span "3 - 第三事業部(3)" at bounding box center [568, 105] width 84 height 10
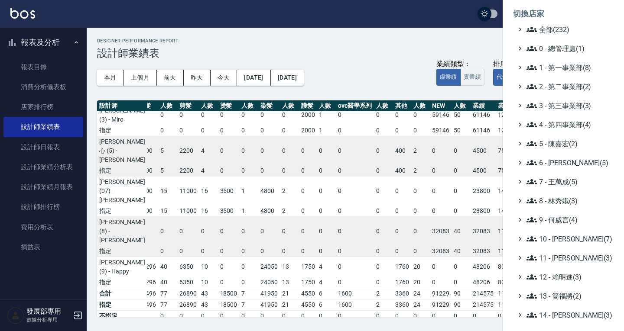
click at [558, 104] on span "3 - 第三事業部(3)" at bounding box center [568, 105] width 84 height 10
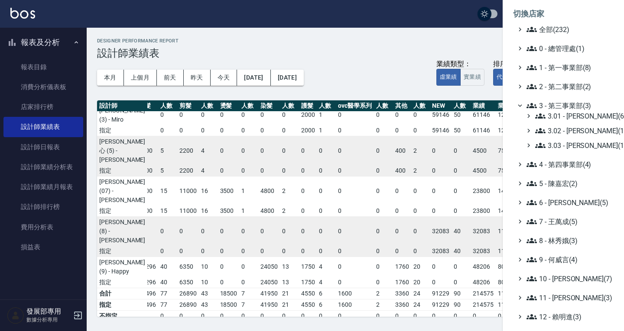
click at [558, 104] on span "3 - 第三事業部(3)" at bounding box center [568, 105] width 84 height 10
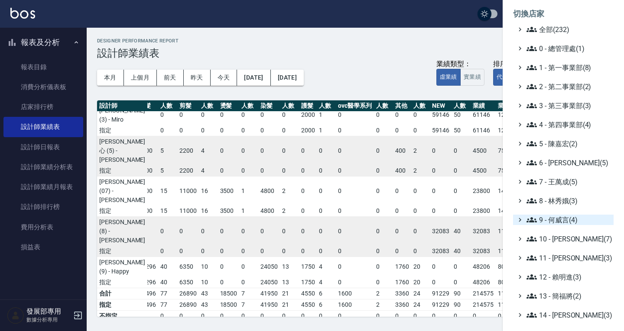
click at [552, 219] on span "9 - 何威言(4)" at bounding box center [568, 220] width 84 height 10
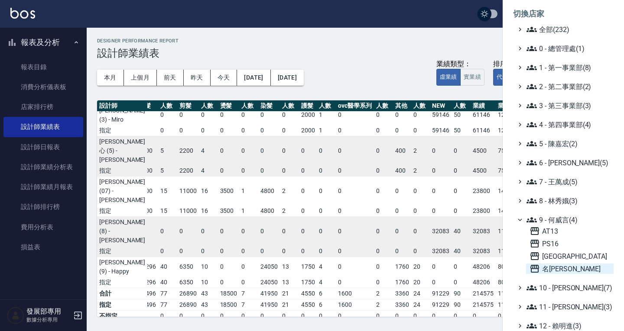
click at [555, 265] on span "名留仁二" at bounding box center [569, 269] width 81 height 10
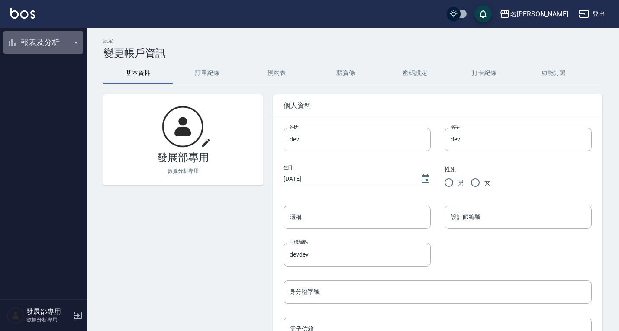
click at [41, 41] on button "報表及分析" at bounding box center [43, 42] width 80 height 23
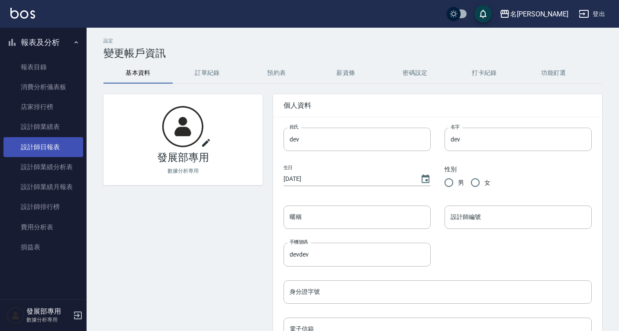
click at [52, 144] on link "設計師日報表" at bounding box center [43, 147] width 80 height 20
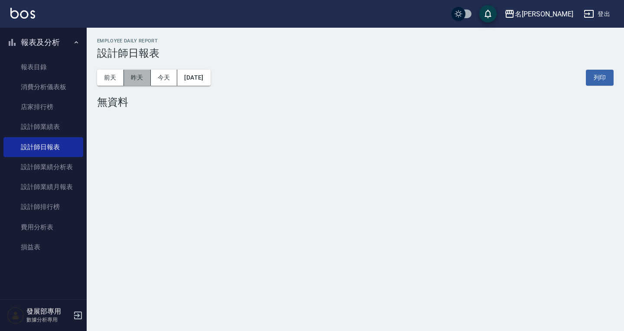
click at [147, 71] on button "昨天" at bounding box center [137, 78] width 27 height 16
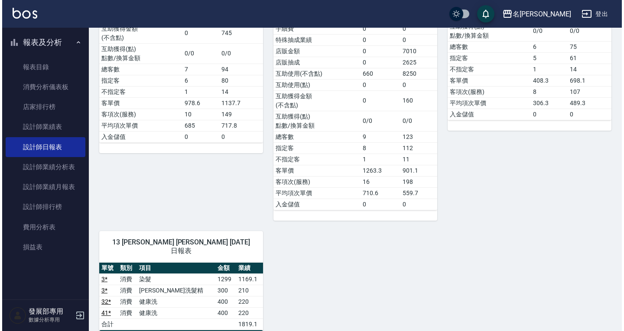
scroll to position [1226, 0]
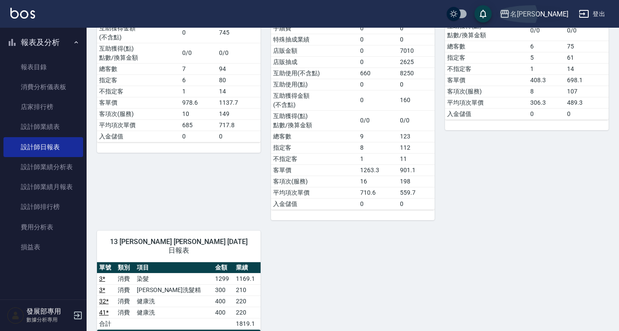
click at [552, 15] on div "名留仁二" at bounding box center [539, 14] width 58 height 11
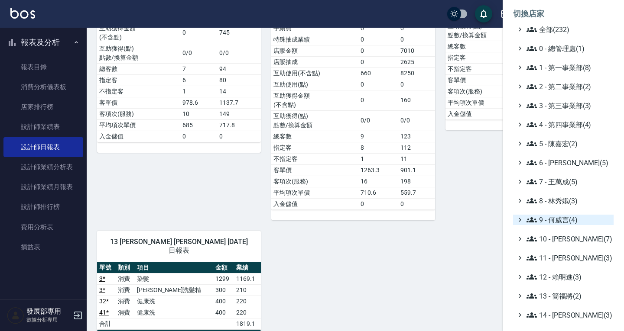
click at [560, 220] on span "9 - 何威言(4)" at bounding box center [568, 220] width 84 height 10
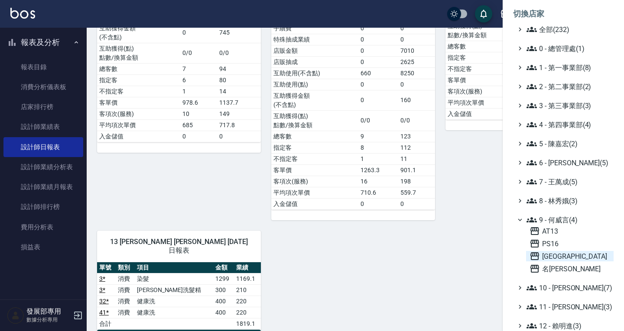
click at [561, 253] on span "上越新廟口" at bounding box center [569, 256] width 81 height 10
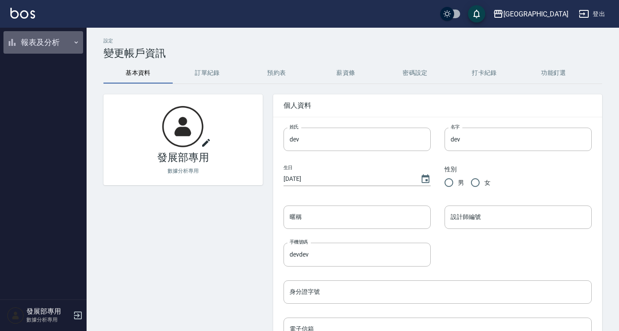
click at [34, 36] on button "報表及分析" at bounding box center [43, 42] width 80 height 23
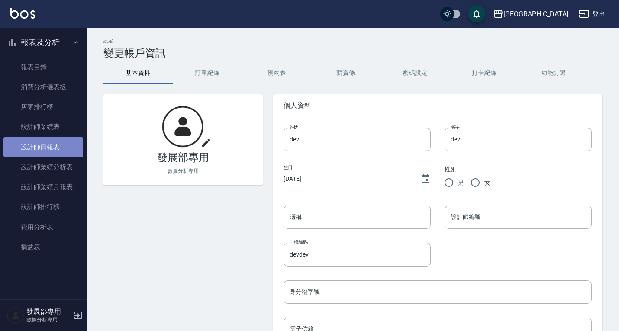
click at [55, 153] on link "設計師日報表" at bounding box center [43, 147] width 80 height 20
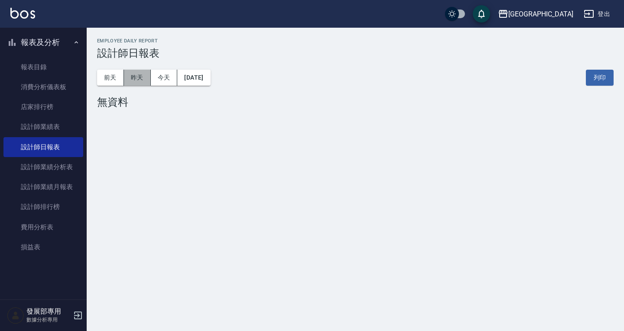
click at [146, 76] on button "昨天" at bounding box center [137, 78] width 27 height 16
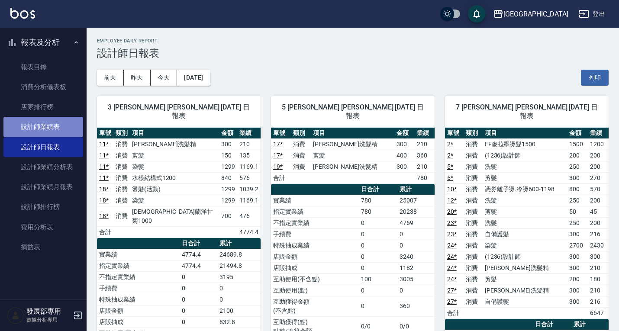
click at [52, 118] on link "設計師業績表" at bounding box center [43, 127] width 80 height 20
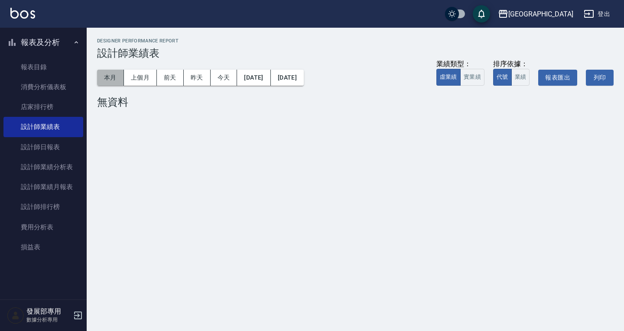
click at [116, 78] on button "本月" at bounding box center [110, 78] width 27 height 16
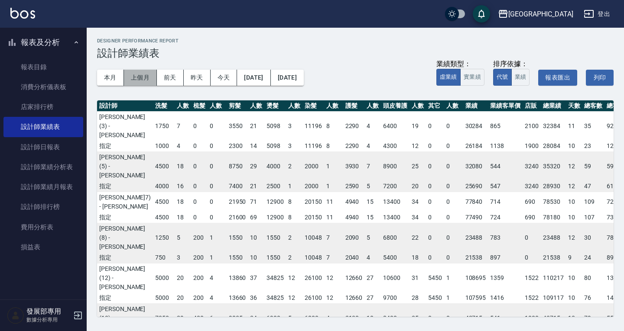
click at [144, 77] on button "上個月" at bounding box center [140, 78] width 33 height 16
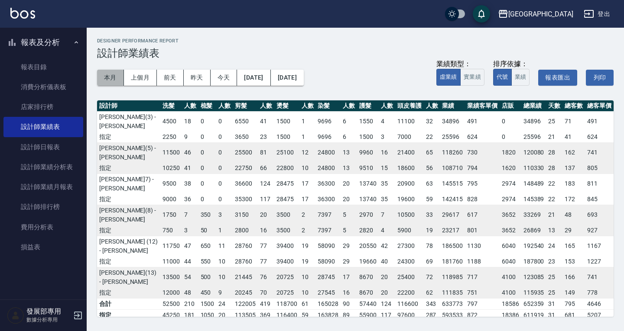
click at [115, 79] on button "本月" at bounding box center [110, 78] width 27 height 16
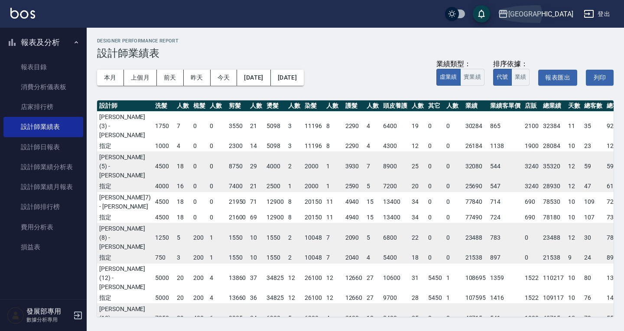
click at [548, 12] on div "上越新廟口" at bounding box center [540, 14] width 65 height 11
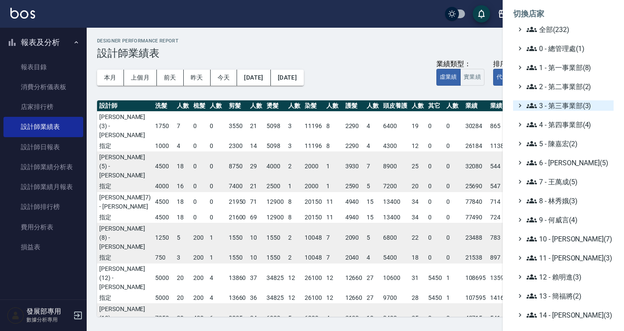
click at [565, 107] on span "3 - 第三事業部(3)" at bounding box center [568, 105] width 84 height 10
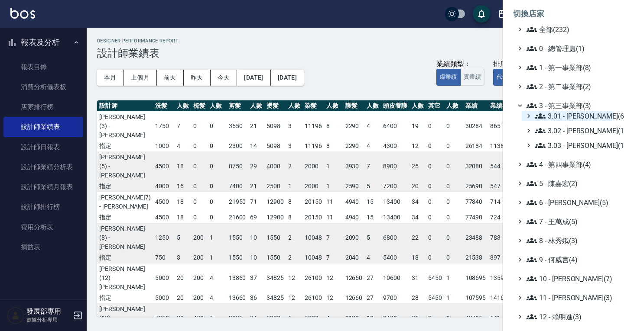
click at [563, 113] on span "3.01 - [PERSON_NAME](6)" at bounding box center [572, 116] width 75 height 10
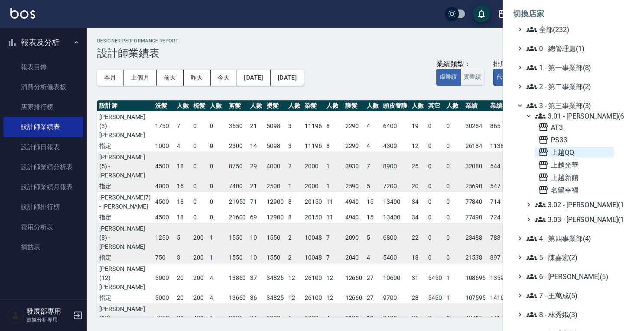
click at [563, 151] on span "上越QQ" at bounding box center [574, 152] width 72 height 10
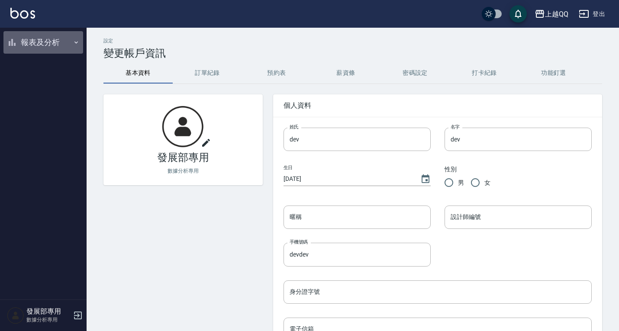
click at [38, 48] on button "報表及分析" at bounding box center [43, 42] width 80 height 23
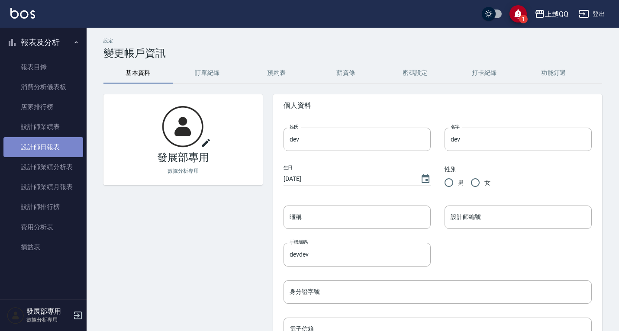
click at [40, 149] on link "設計師日報表" at bounding box center [43, 147] width 80 height 20
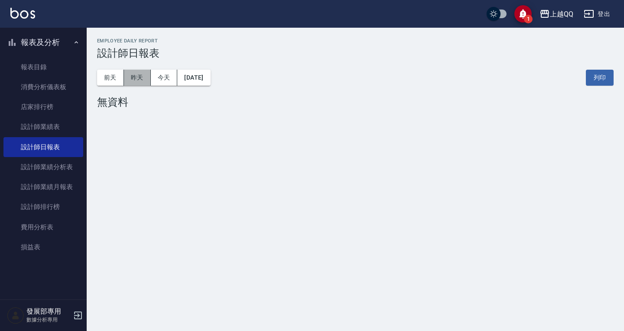
click at [133, 83] on button "昨天" at bounding box center [137, 78] width 27 height 16
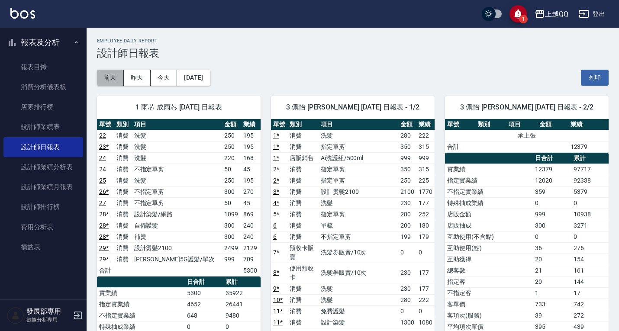
click at [116, 74] on button "前天" at bounding box center [110, 78] width 27 height 16
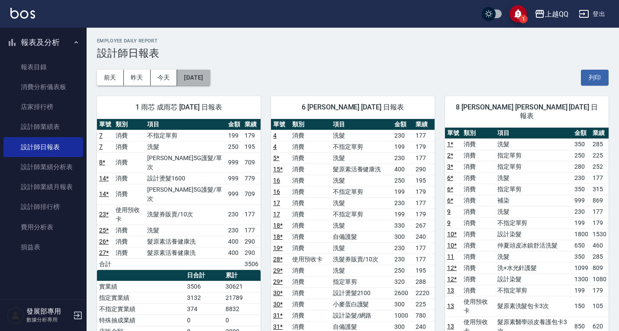
click at [204, 76] on button "2025/08/13" at bounding box center [193, 78] width 33 height 16
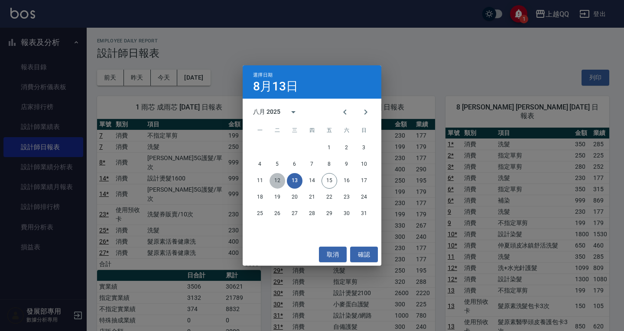
click at [279, 184] on button "12" at bounding box center [277, 181] width 16 height 16
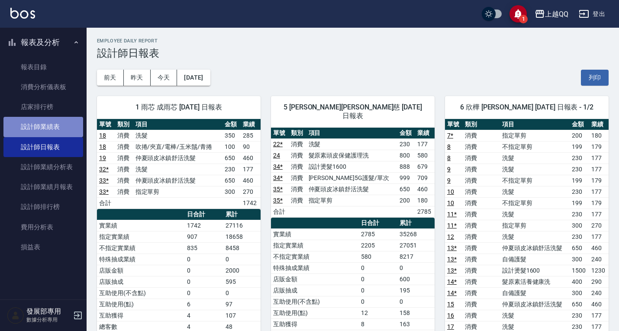
click at [55, 132] on link "設計師業績表" at bounding box center [43, 127] width 80 height 20
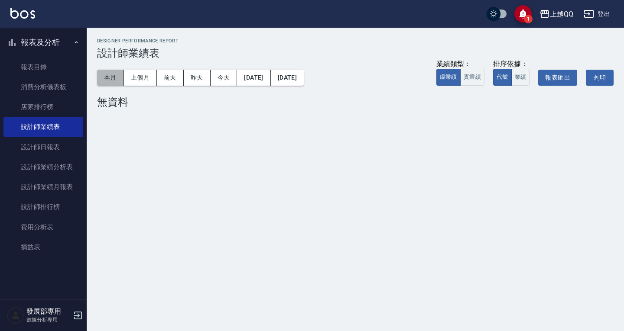
click at [113, 81] on button "本月" at bounding box center [110, 78] width 27 height 16
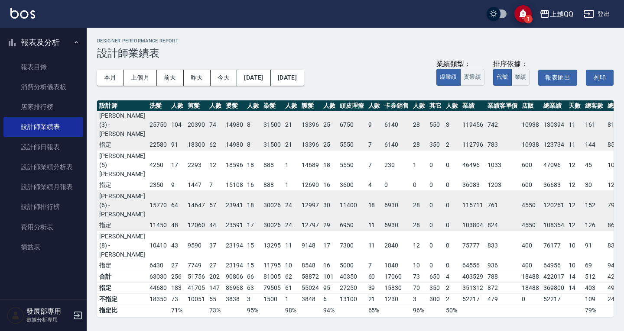
scroll to position [75, 0]
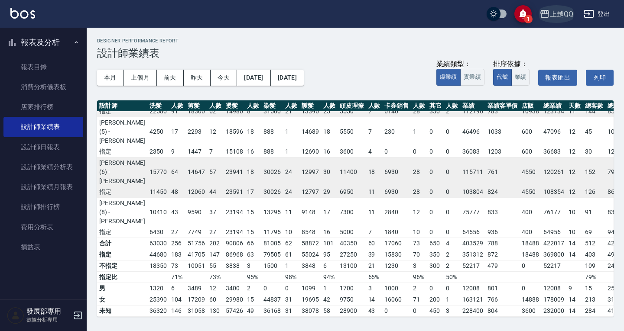
click at [561, 8] on button "上越QQ" at bounding box center [556, 14] width 41 height 18
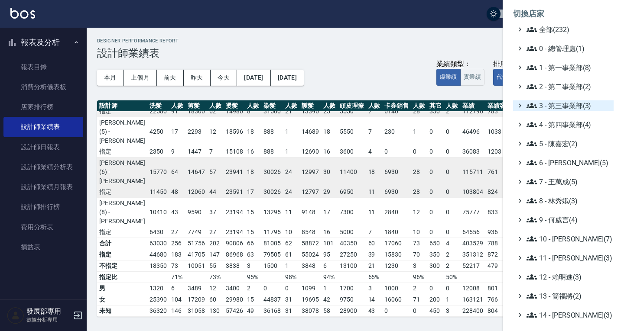
click at [556, 107] on span "3 - 第三事業部(3)" at bounding box center [568, 105] width 84 height 10
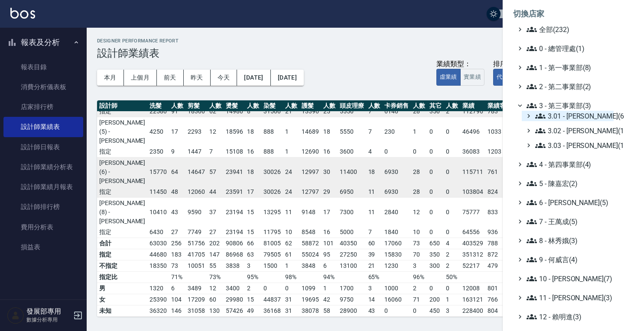
click at [556, 114] on span "3.01 - [PERSON_NAME](6)" at bounding box center [572, 116] width 75 height 10
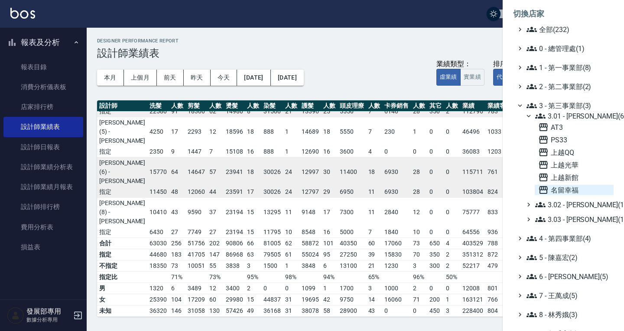
click at [572, 189] on span "名留幸福" at bounding box center [574, 190] width 72 height 10
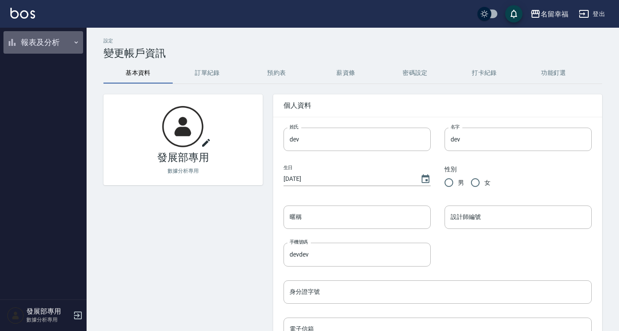
click at [57, 47] on button "報表及分析" at bounding box center [43, 42] width 80 height 23
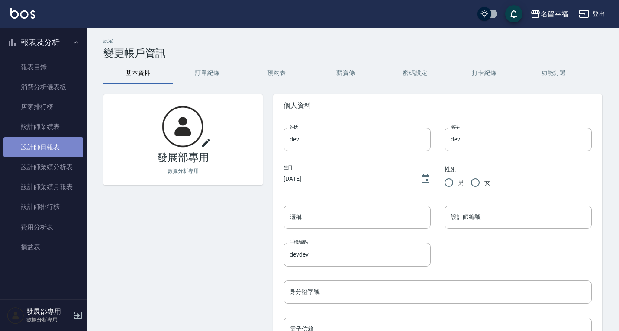
click at [52, 144] on link "設計師日報表" at bounding box center [43, 147] width 80 height 20
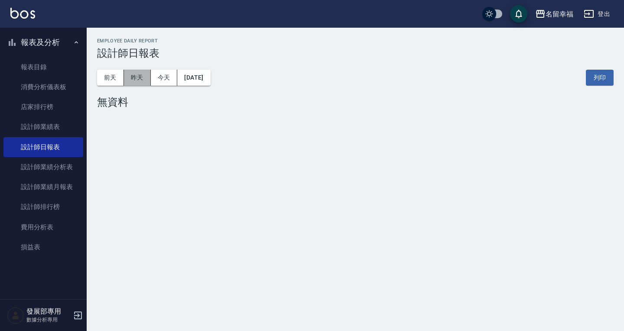
click at [142, 74] on button "昨天" at bounding box center [137, 78] width 27 height 16
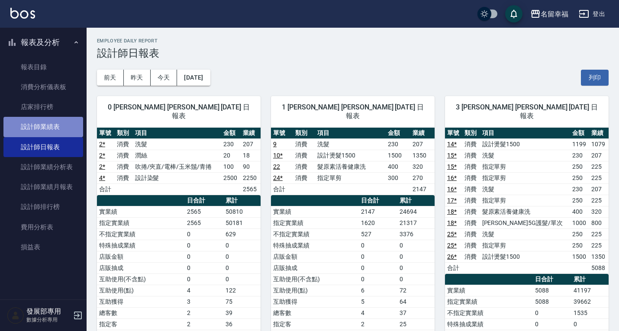
click at [57, 126] on link "設計師業績表" at bounding box center [43, 127] width 80 height 20
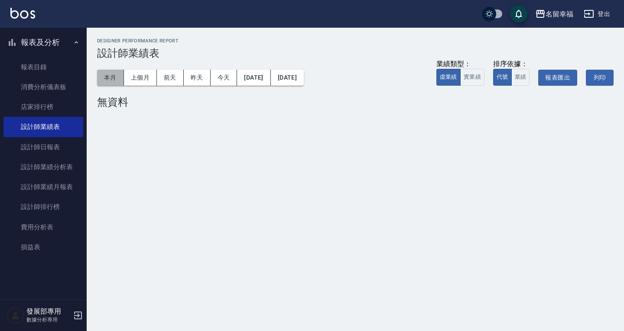
click at [106, 73] on button "本月" at bounding box center [110, 78] width 27 height 16
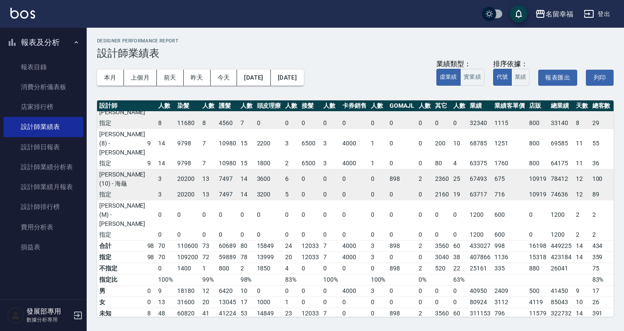
scroll to position [226, 92]
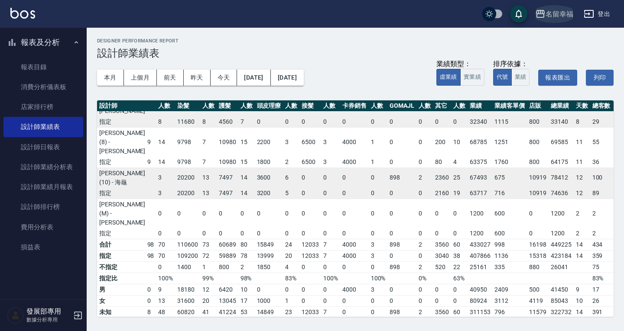
click at [551, 21] on button "名留幸福" at bounding box center [553, 14] width 45 height 18
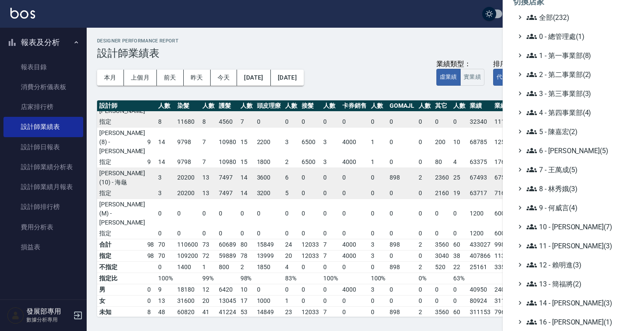
scroll to position [0, 0]
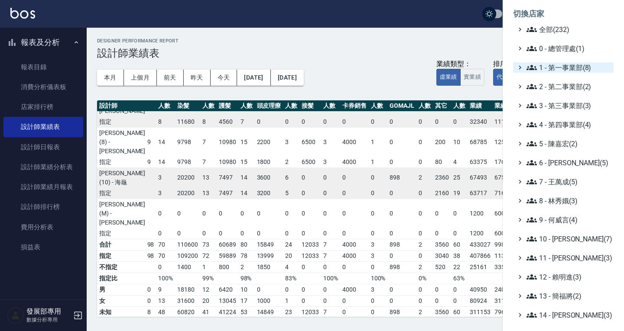
click at [569, 65] on span "1 - 第一事業部(8)" at bounding box center [568, 67] width 84 height 10
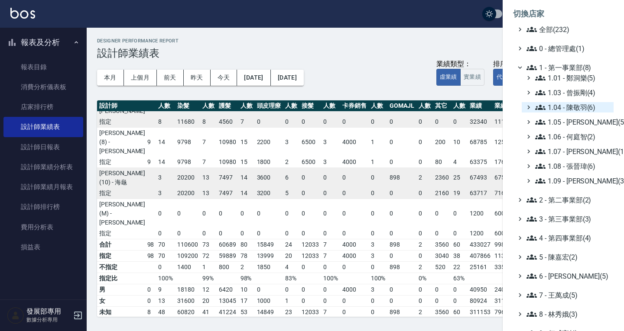
click at [575, 107] on span "1.04 - 陳敬羽(6)" at bounding box center [572, 107] width 75 height 10
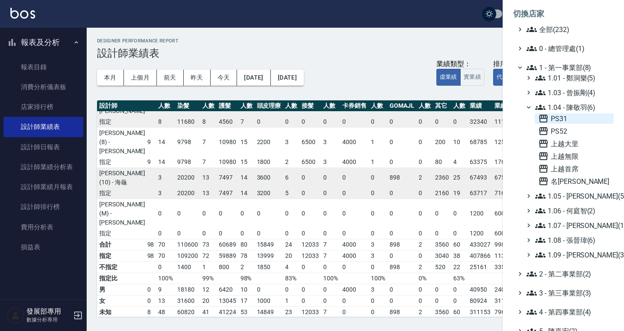
click at [573, 119] on span "PS31" at bounding box center [574, 118] width 72 height 10
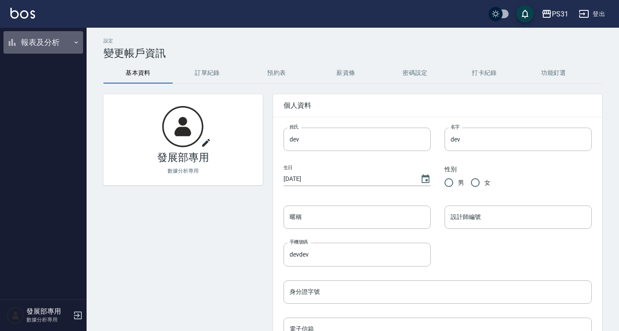
click at [50, 42] on button "報表及分析" at bounding box center [43, 42] width 80 height 23
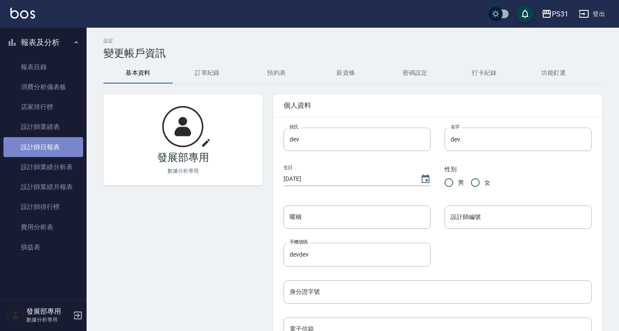
click at [55, 142] on link "設計師日報表" at bounding box center [43, 147] width 80 height 20
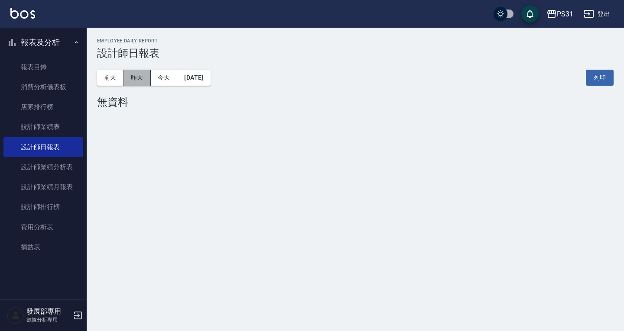
click at [129, 78] on button "昨天" at bounding box center [137, 78] width 27 height 16
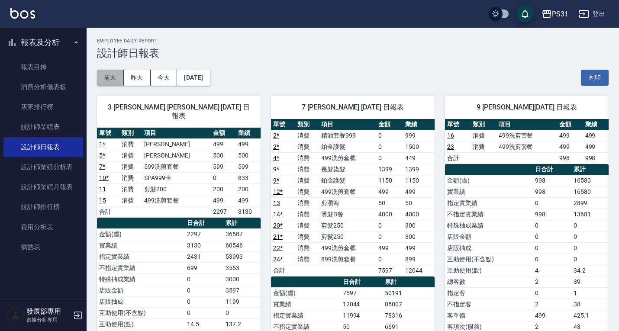
click at [112, 77] on button "前天" at bounding box center [110, 78] width 27 height 16
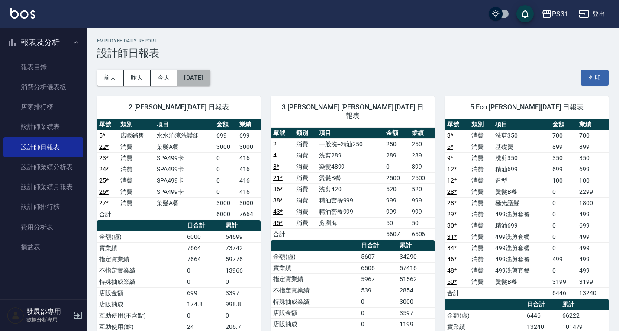
click at [207, 73] on button "2025/08/13" at bounding box center [193, 78] width 33 height 16
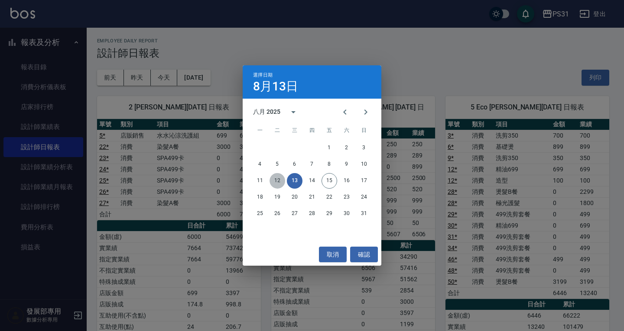
click at [279, 181] on button "12" at bounding box center [277, 181] width 16 height 16
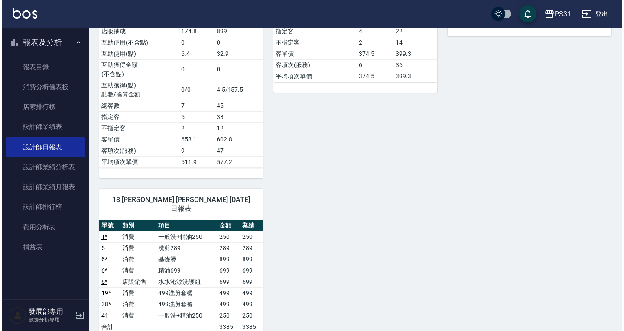
scroll to position [842, 0]
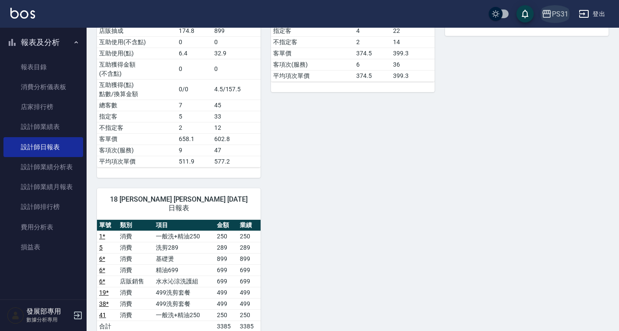
click at [555, 13] on div "PS31" at bounding box center [560, 14] width 16 height 11
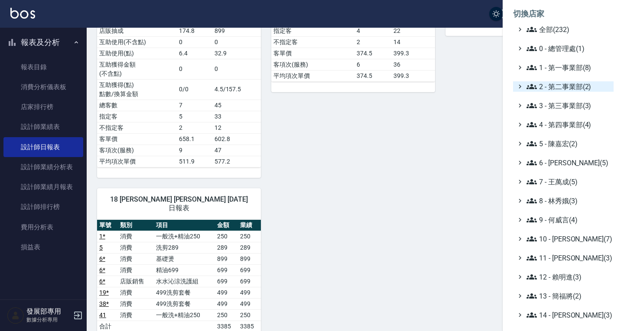
click at [565, 85] on span "2 - 第二事業部(2)" at bounding box center [568, 86] width 84 height 10
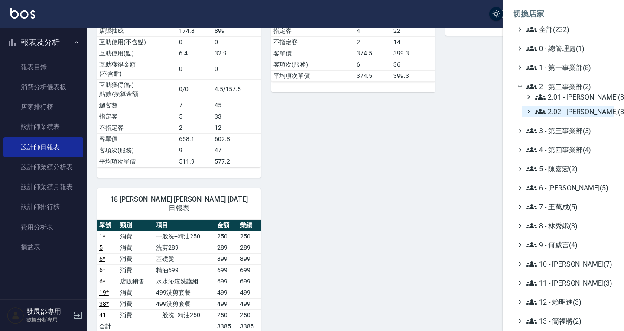
click at [566, 115] on span "2.02 - 何恭霖(8)" at bounding box center [572, 112] width 75 height 10
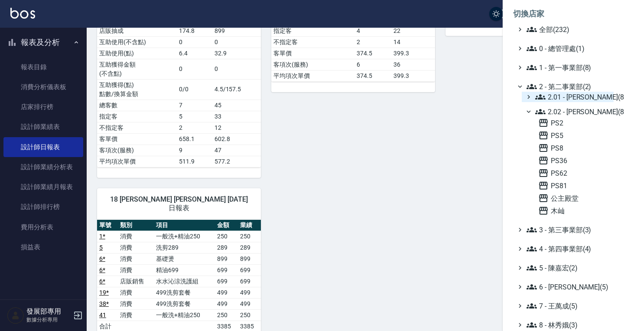
click at [568, 94] on span "2.01 - 李思敏(8)" at bounding box center [572, 97] width 75 height 10
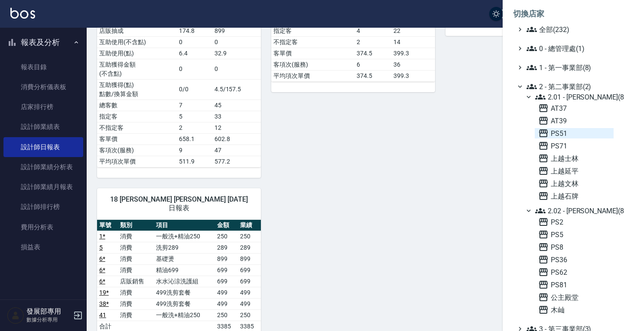
click at [565, 134] on span "PS51" at bounding box center [574, 133] width 72 height 10
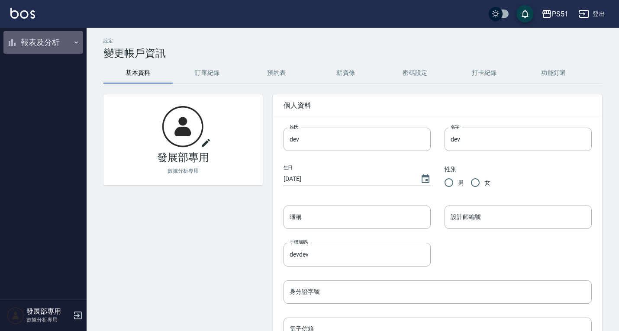
click at [56, 43] on button "報表及分析" at bounding box center [43, 42] width 80 height 23
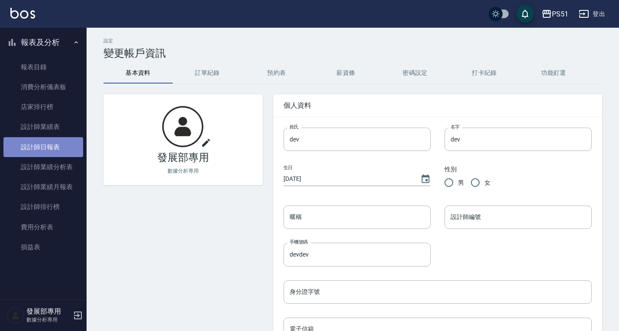
click at [44, 142] on link "設計師日報表" at bounding box center [43, 147] width 80 height 20
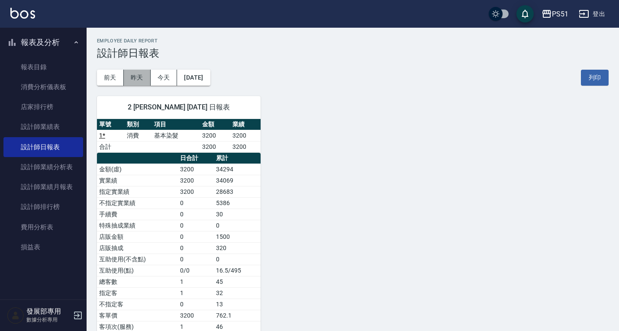
click at [139, 76] on button "昨天" at bounding box center [137, 78] width 27 height 16
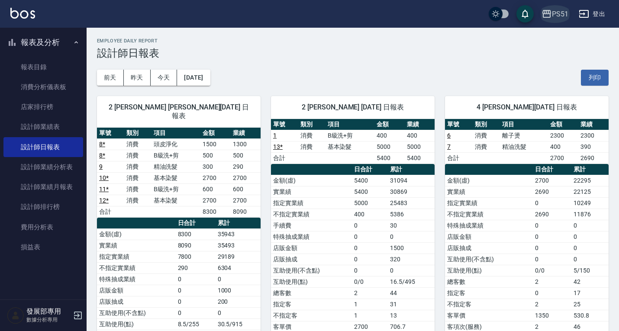
click at [554, 17] on div "PS51" at bounding box center [560, 14] width 16 height 11
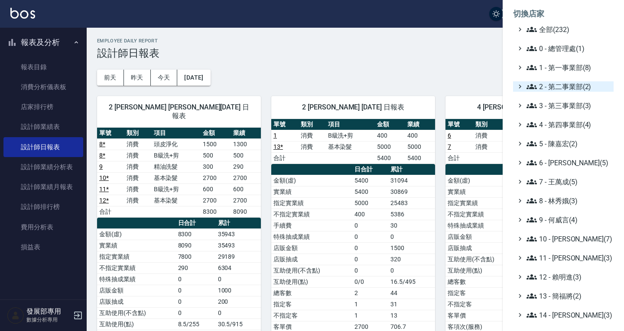
click at [558, 89] on span "2 - 第二事業部(2)" at bounding box center [568, 86] width 84 height 10
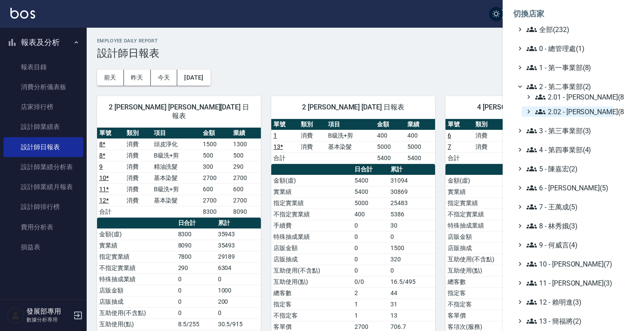
click at [561, 114] on span "2.02 - [PERSON_NAME](8)" at bounding box center [572, 112] width 75 height 10
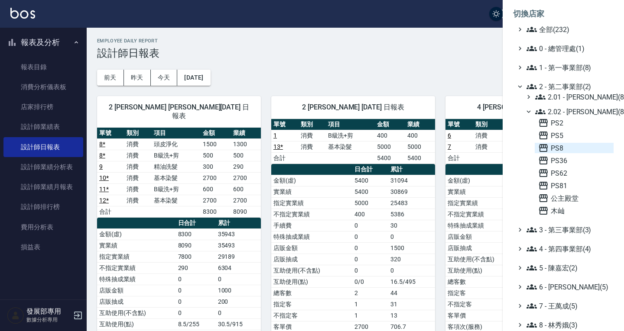
click at [561, 146] on span "PS8" at bounding box center [574, 148] width 72 height 10
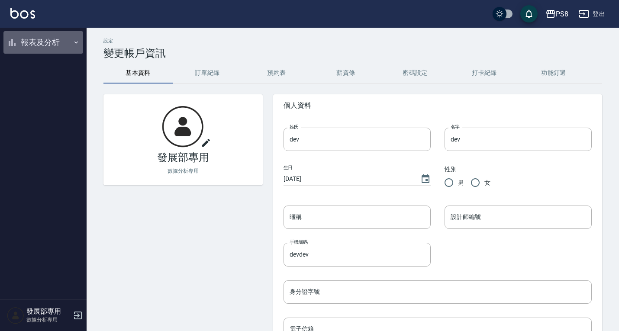
click at [61, 43] on button "報表及分析" at bounding box center [43, 42] width 80 height 23
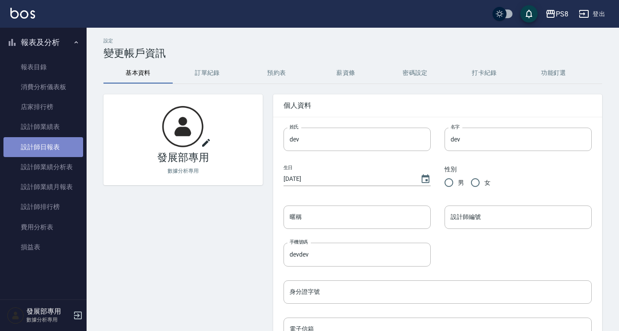
click at [54, 147] on link "設計師日報表" at bounding box center [43, 147] width 80 height 20
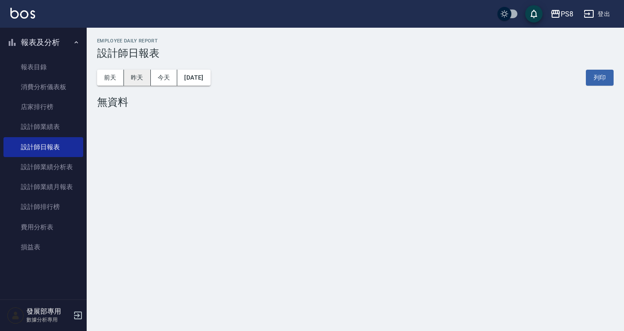
click at [139, 72] on button "昨天" at bounding box center [137, 78] width 27 height 16
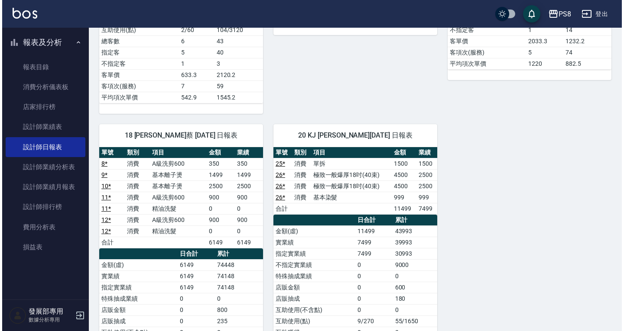
scroll to position [623, 0]
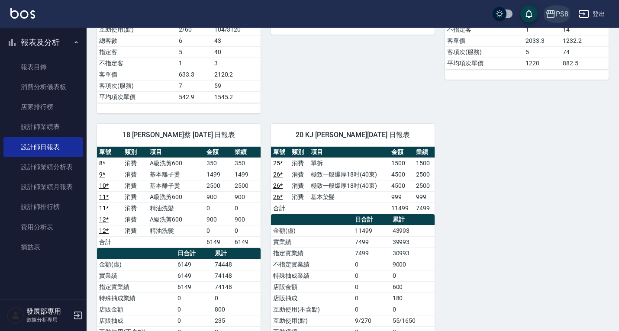
click at [555, 10] on icon "button" at bounding box center [551, 14] width 10 height 10
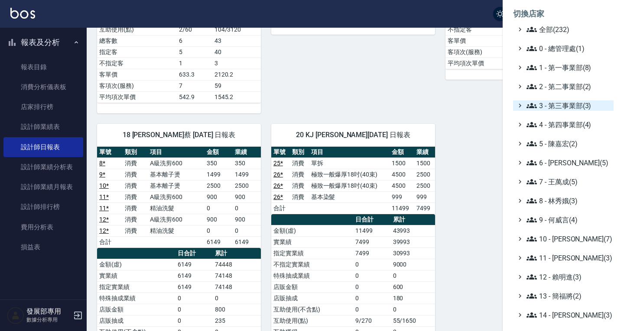
click at [566, 105] on span "3 - 第三事業部(3)" at bounding box center [568, 105] width 84 height 10
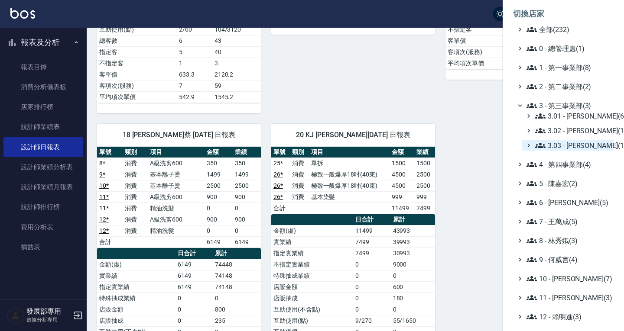
click at [560, 142] on span "3.03 - 張湘妮(1)" at bounding box center [572, 145] width 75 height 10
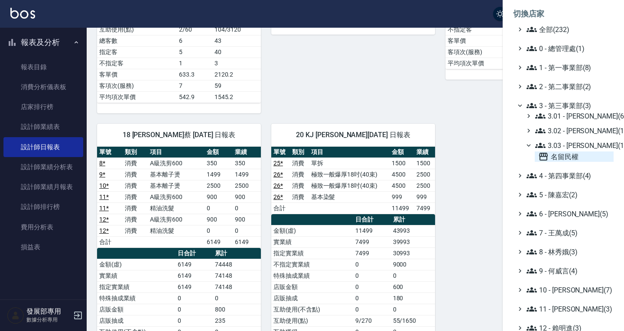
click at [560, 153] on span "名留民權" at bounding box center [574, 157] width 72 height 10
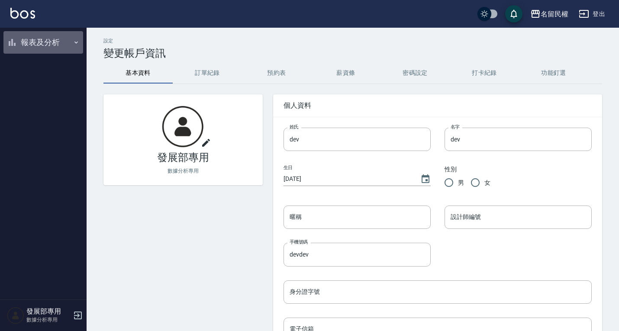
click at [40, 44] on button "報表及分析" at bounding box center [43, 42] width 80 height 23
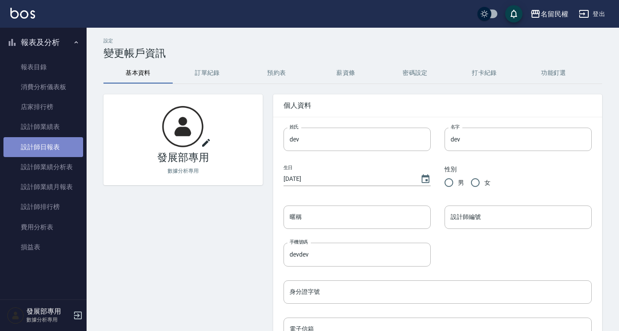
click at [49, 149] on link "設計師日報表" at bounding box center [43, 147] width 80 height 20
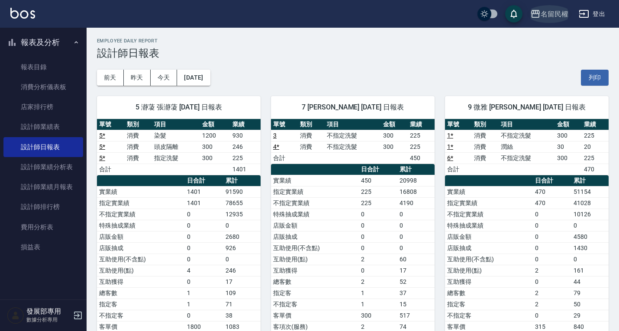
click at [553, 9] on div "名留民權" at bounding box center [555, 14] width 28 height 11
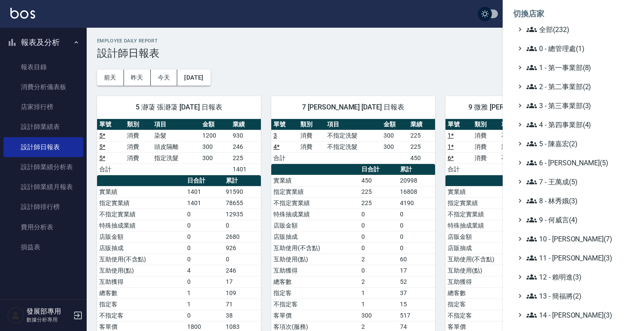
click at [392, 54] on div at bounding box center [312, 165] width 624 height 331
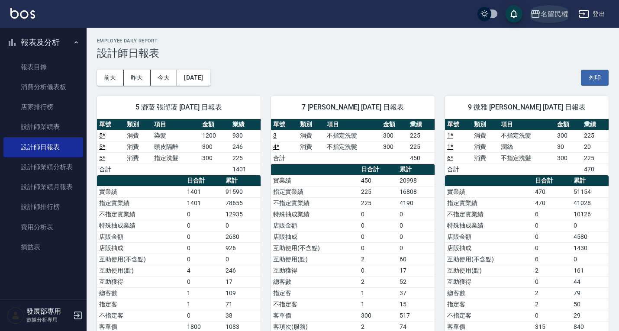
click at [555, 9] on div "名留民權" at bounding box center [555, 14] width 28 height 11
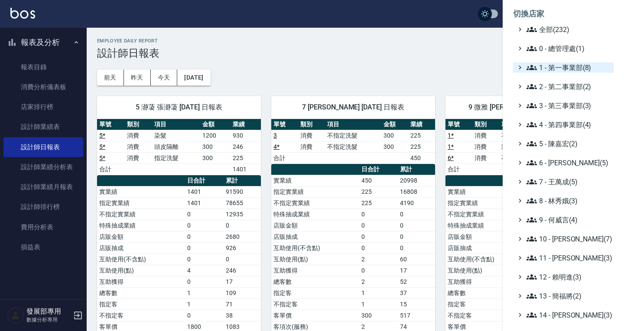
click at [551, 65] on span "1 - 第一事業部(8)" at bounding box center [568, 67] width 84 height 10
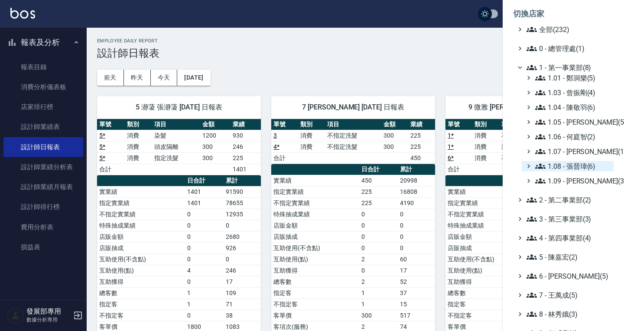
click at [567, 164] on span "1.08 - 張晉瑋(6)" at bounding box center [572, 166] width 75 height 10
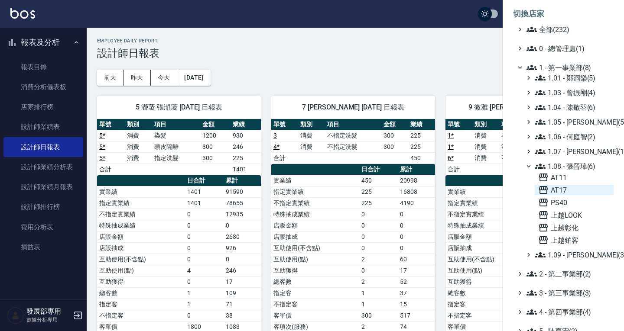
click at [567, 190] on span "AT17" at bounding box center [574, 190] width 72 height 10
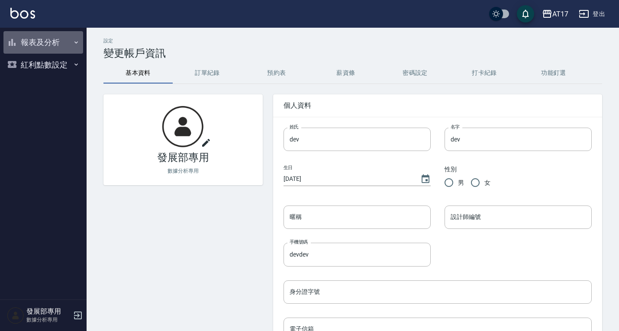
click at [57, 46] on button "報表及分析" at bounding box center [43, 42] width 80 height 23
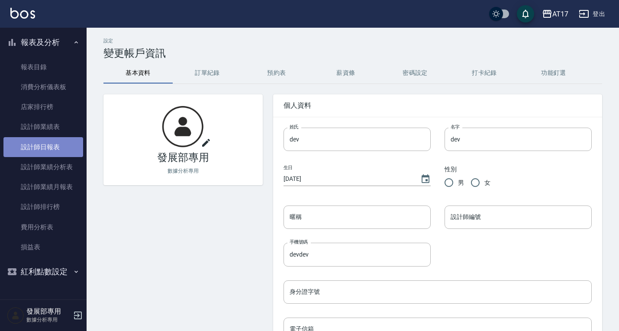
click at [50, 155] on link "設計師日報表" at bounding box center [43, 147] width 80 height 20
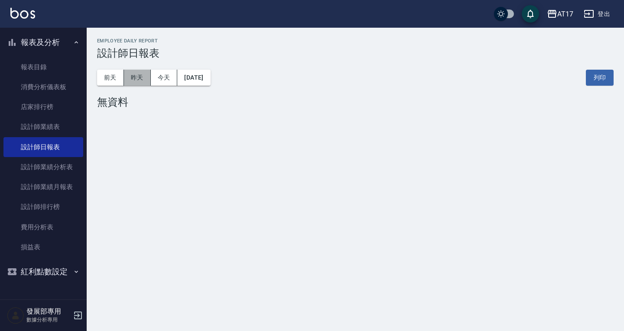
click at [144, 76] on button "昨天" at bounding box center [137, 78] width 27 height 16
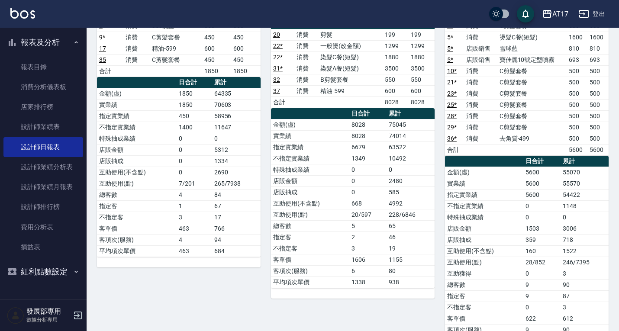
scroll to position [503, 0]
